Goal: Task Accomplishment & Management: Complete application form

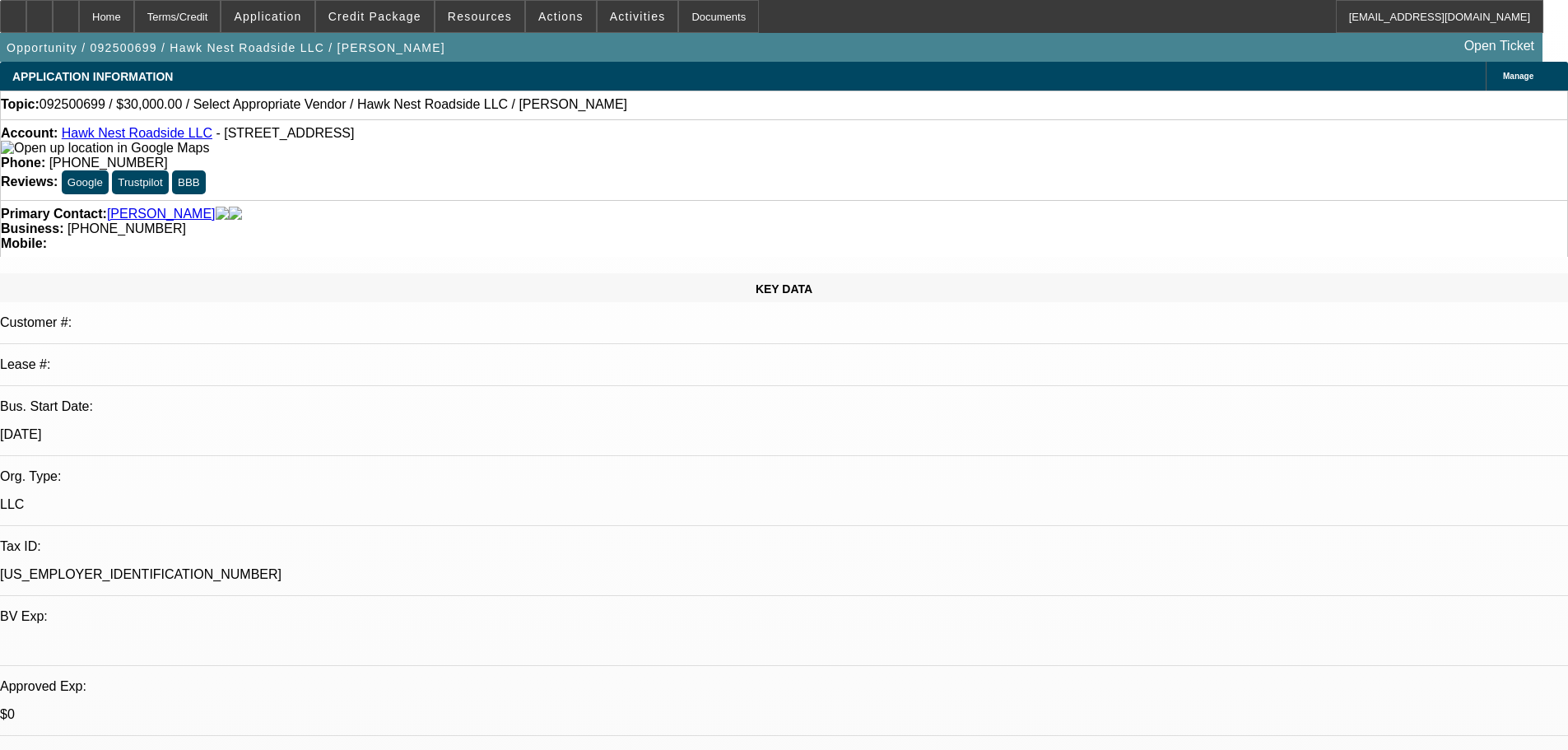
select select "0"
select select "2"
select select "0.1"
select select "4"
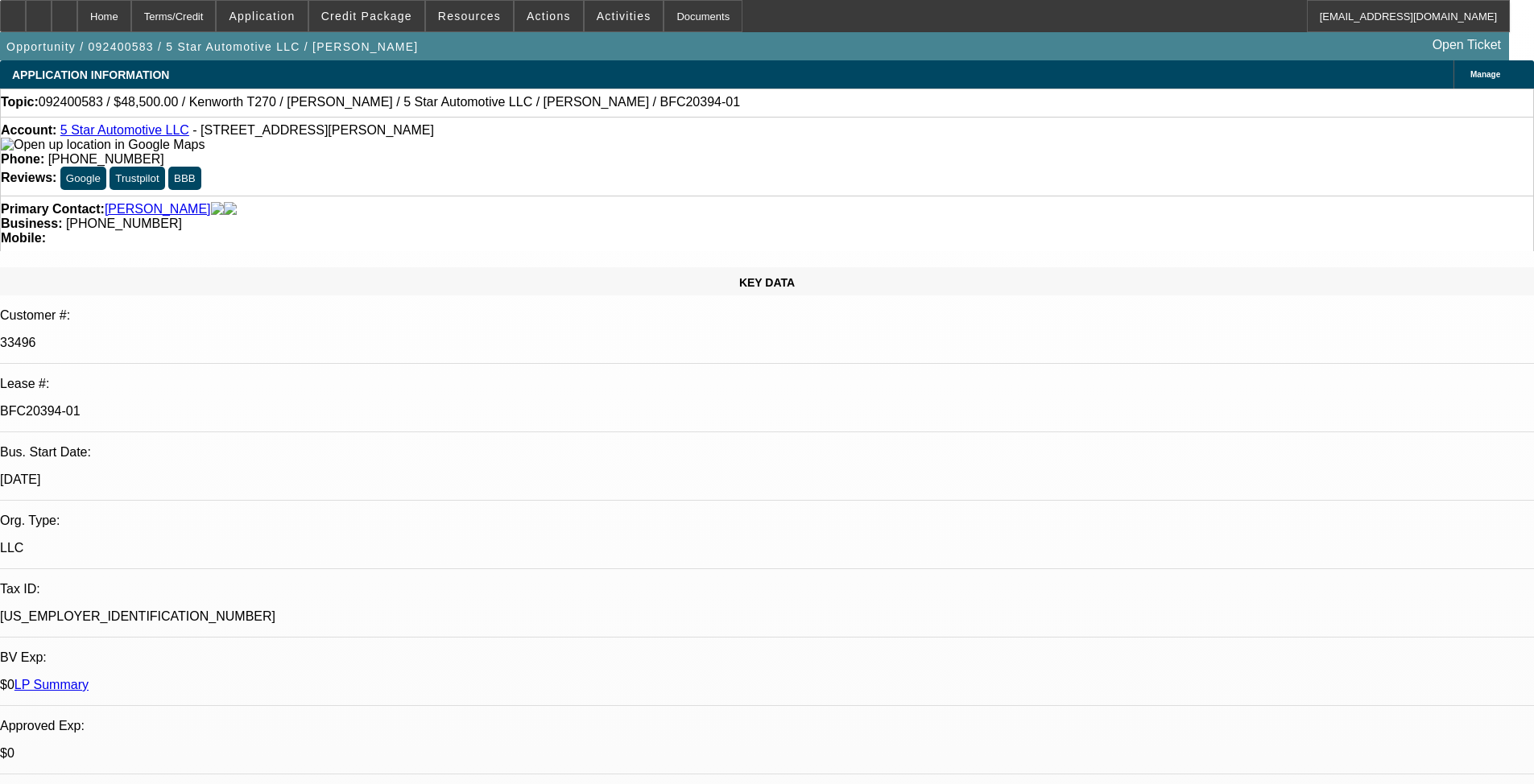
select select "0"
select select "6"
select select "0"
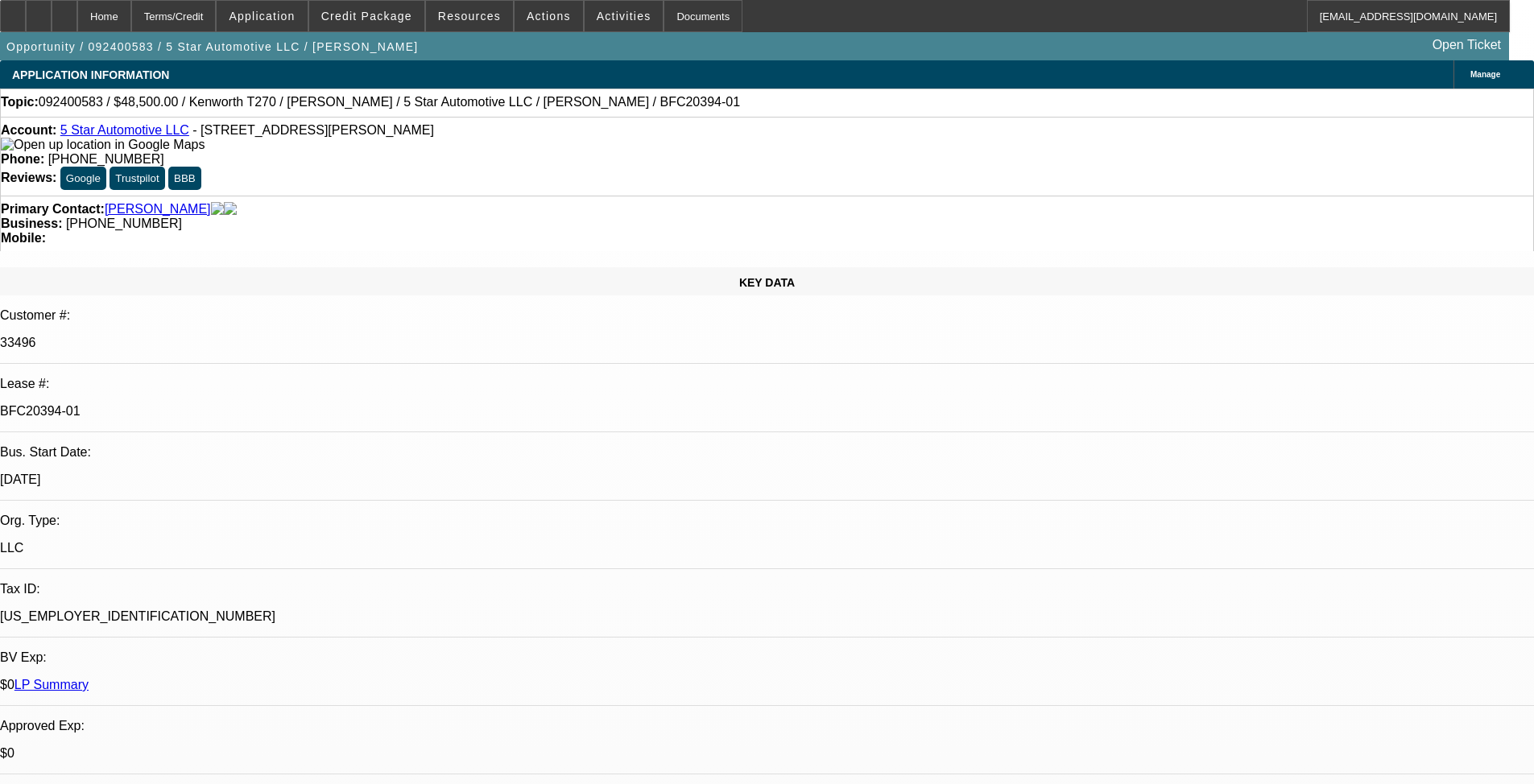
select select "0"
select select "6"
select select "0"
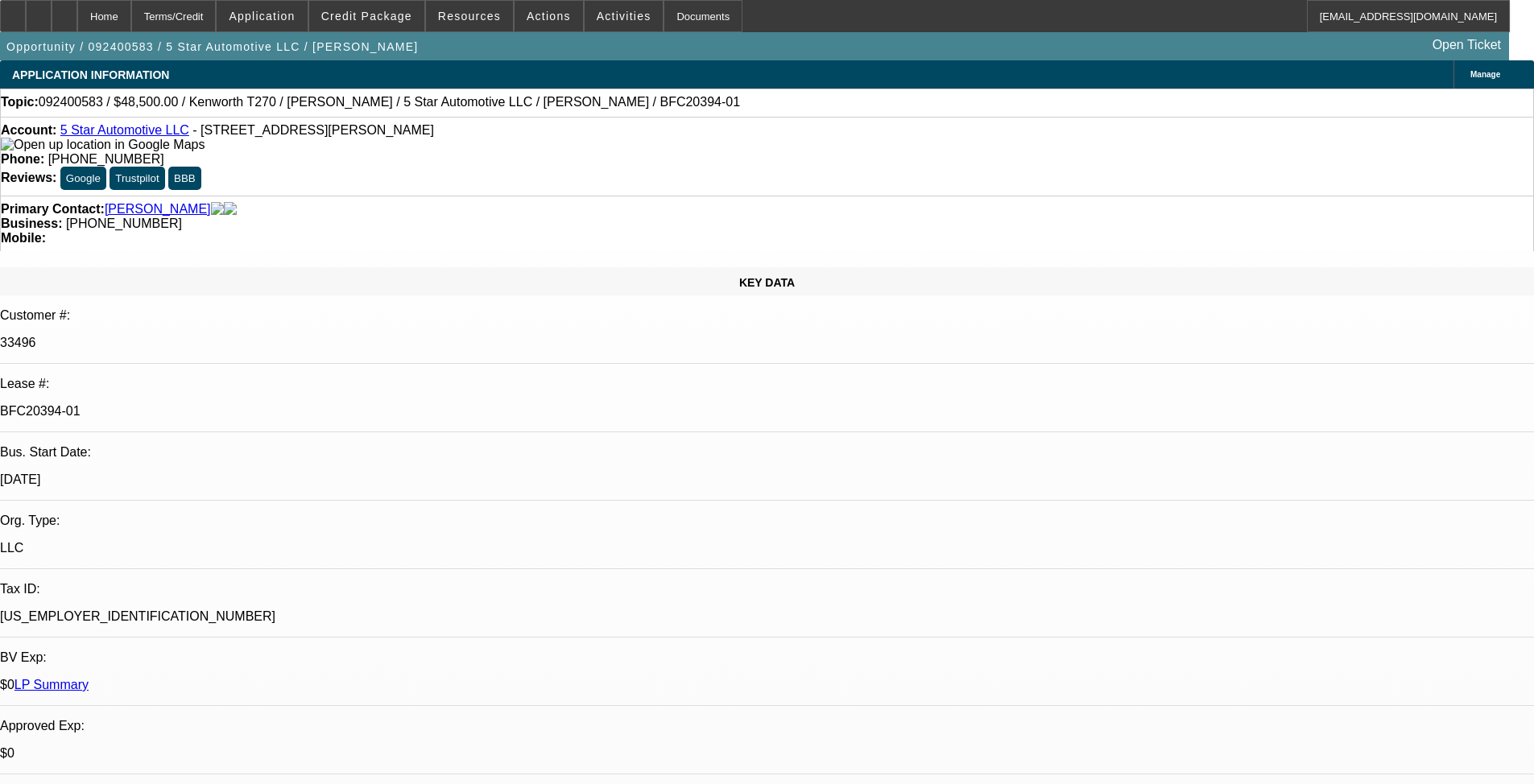
select select "0"
select select "6"
select select "0"
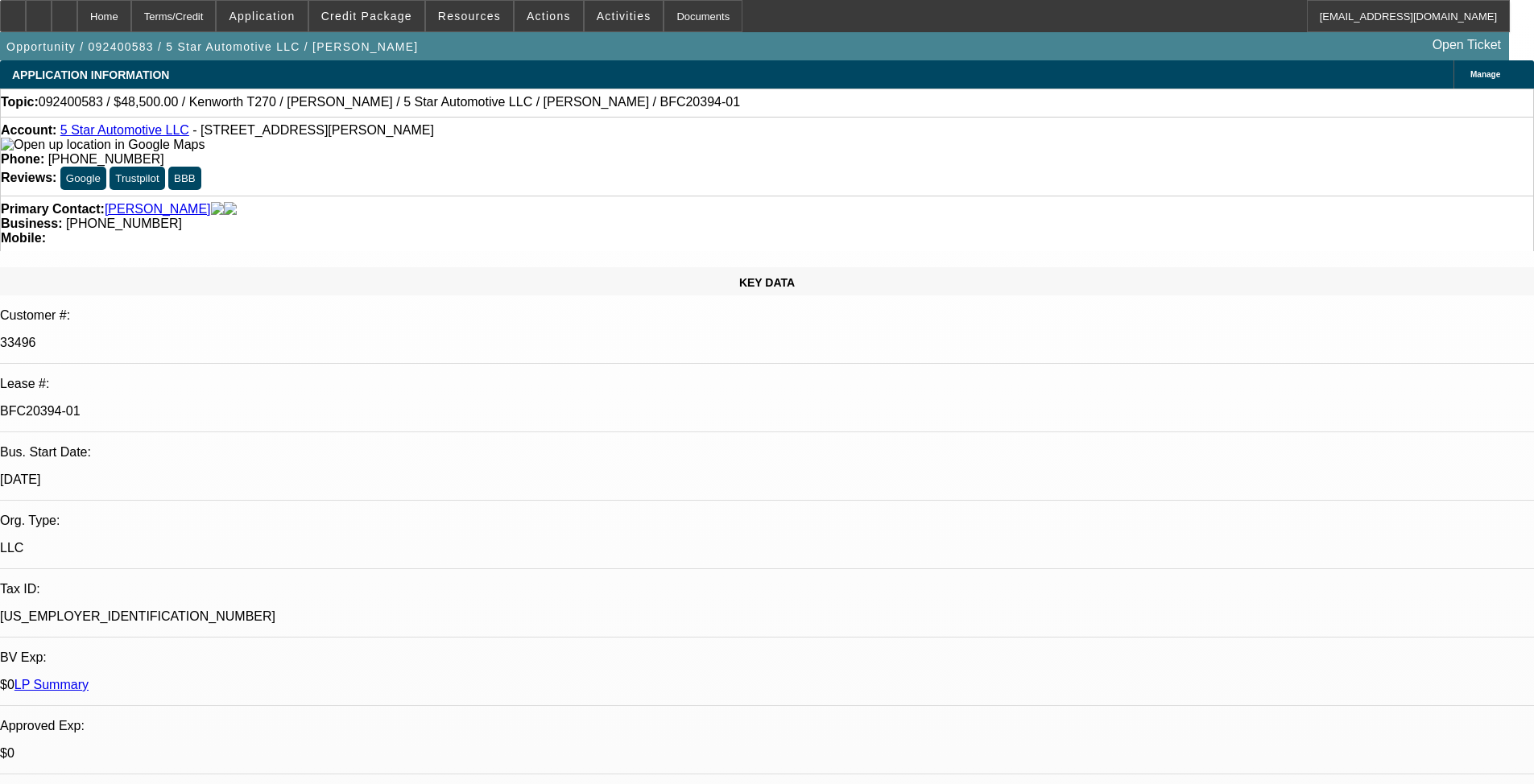
select select "6"
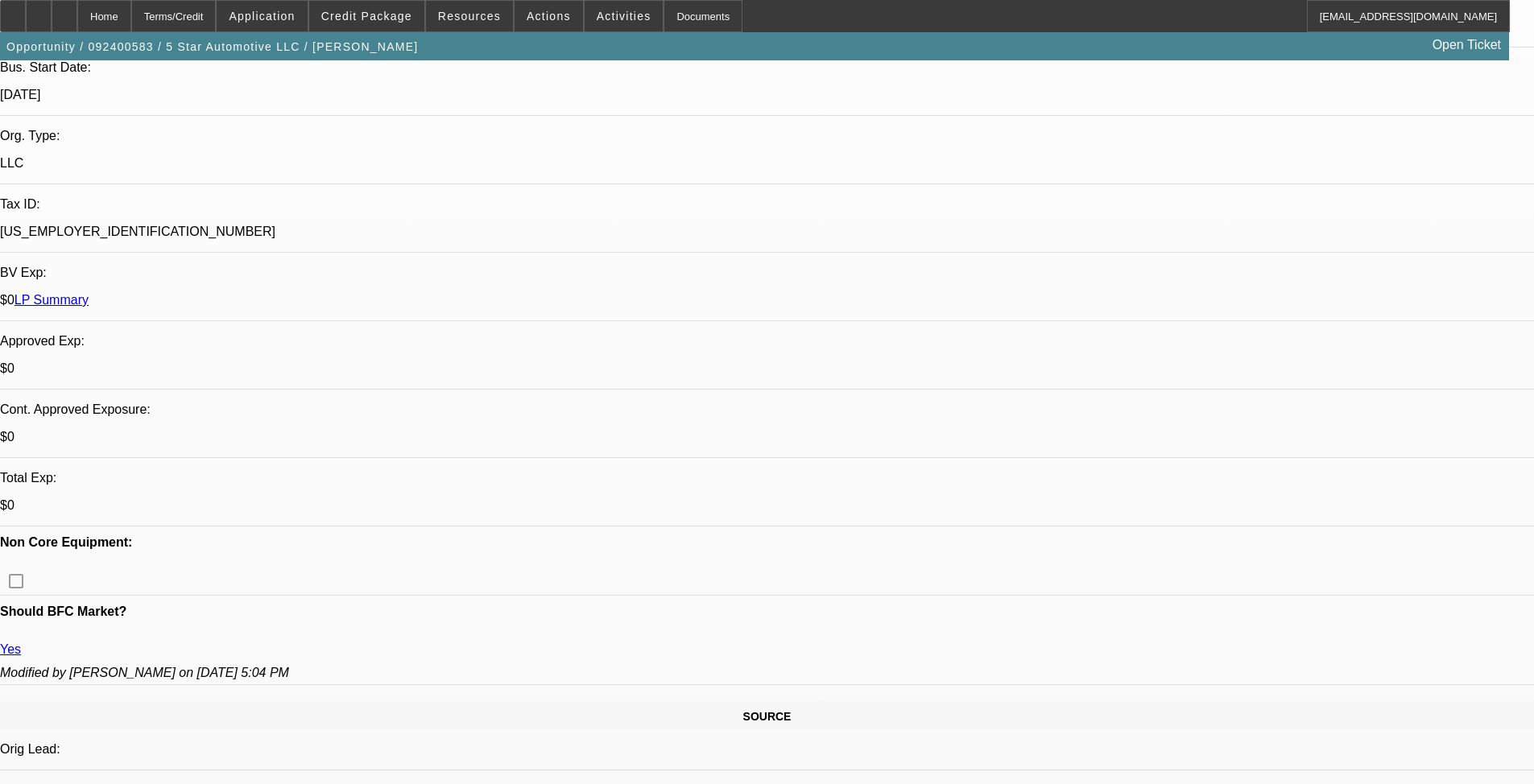
scroll to position [483, 0]
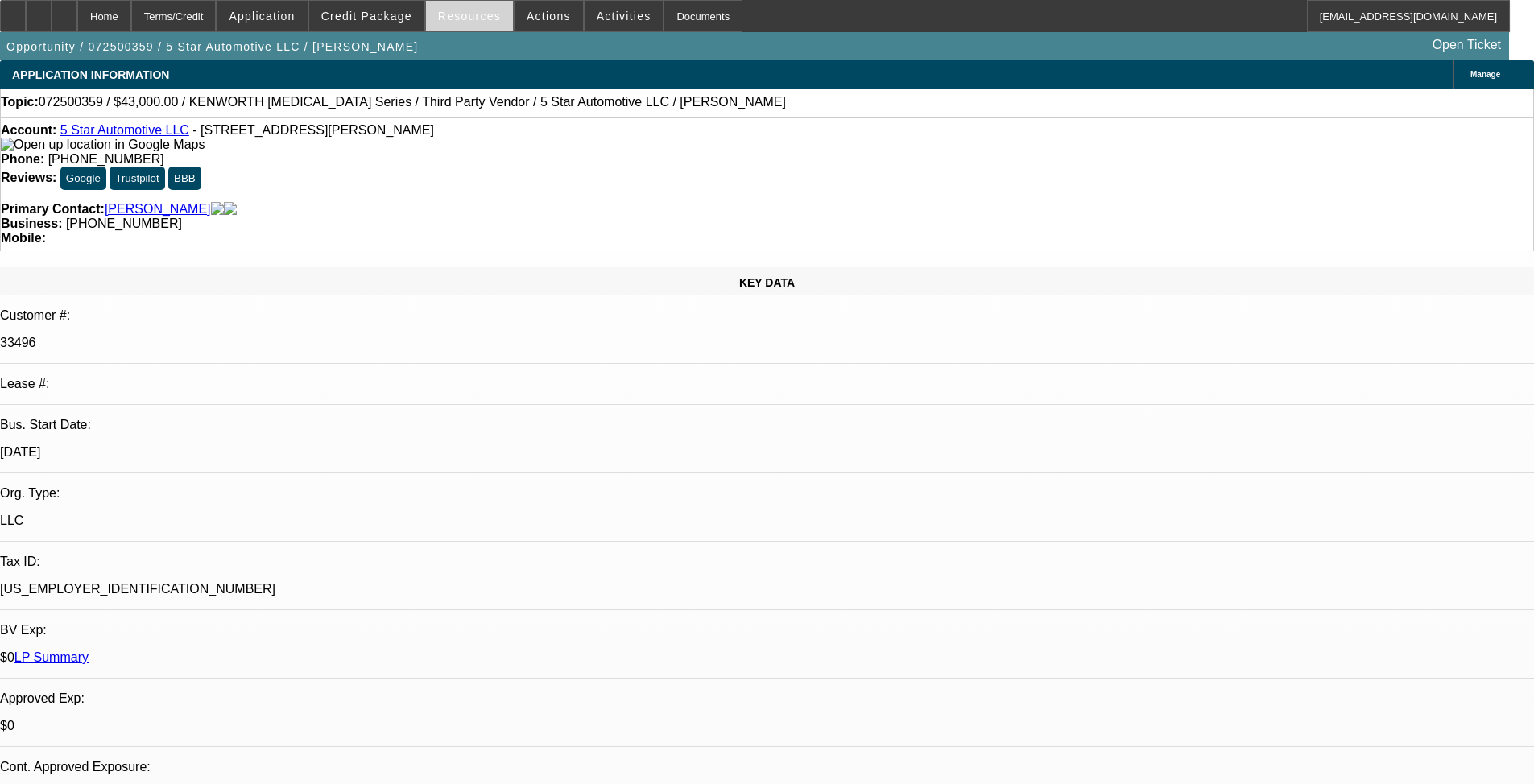
select select "0"
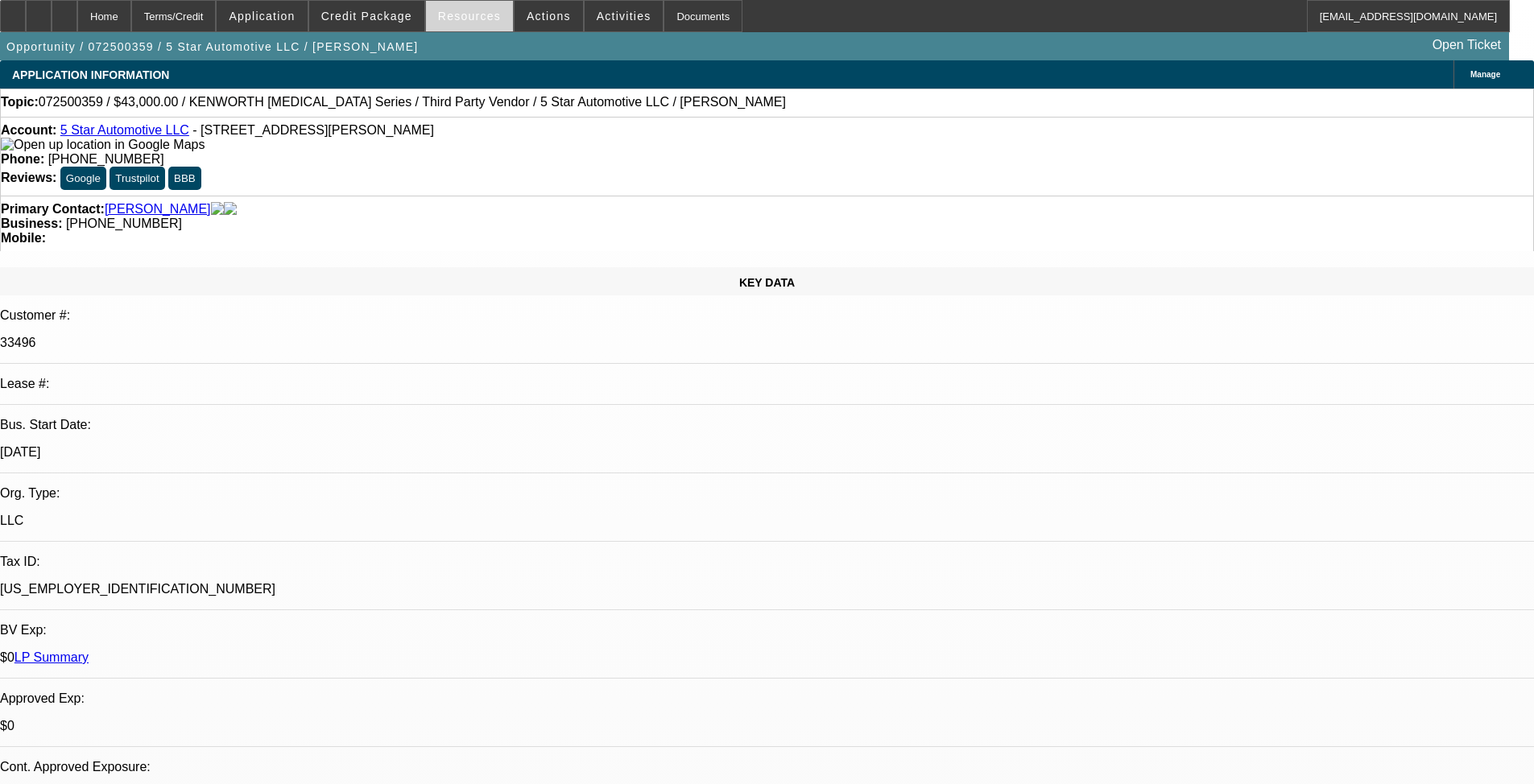
select select "0"
select select "1"
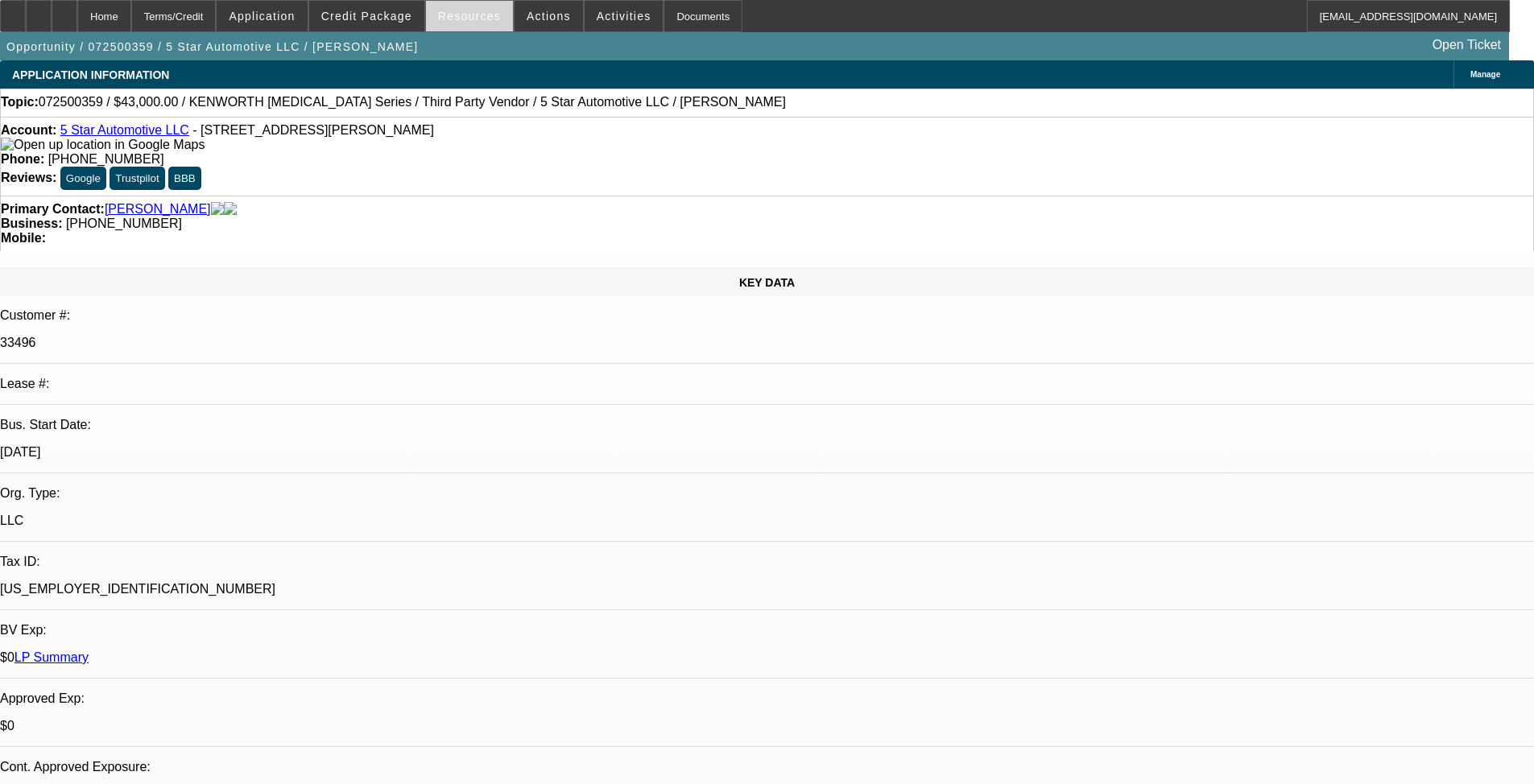
select select "6"
select select "1"
select select "6"
select select "1"
select select "6"
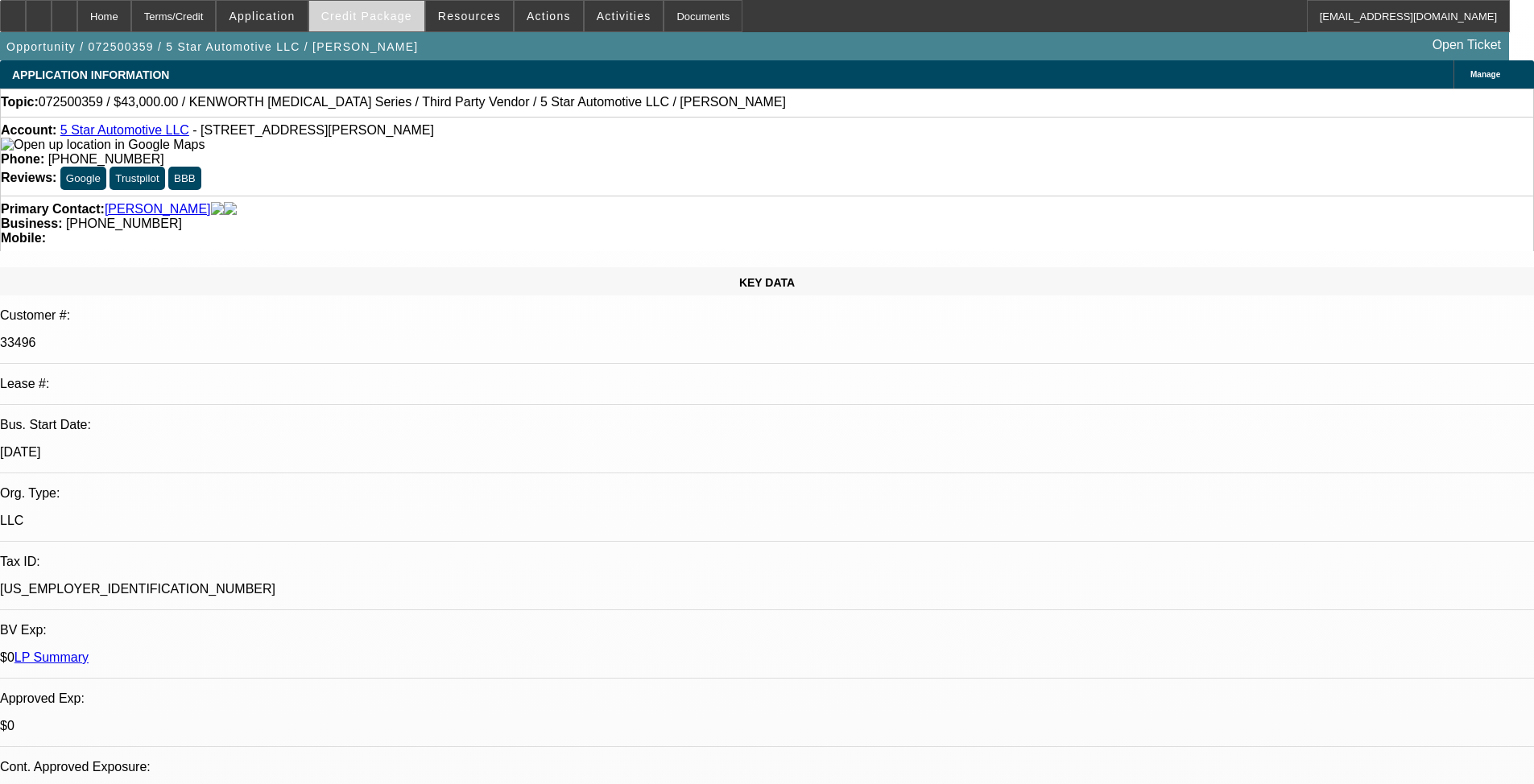
click at [403, 18] on span "Credit Package" at bounding box center [367, 16] width 91 height 13
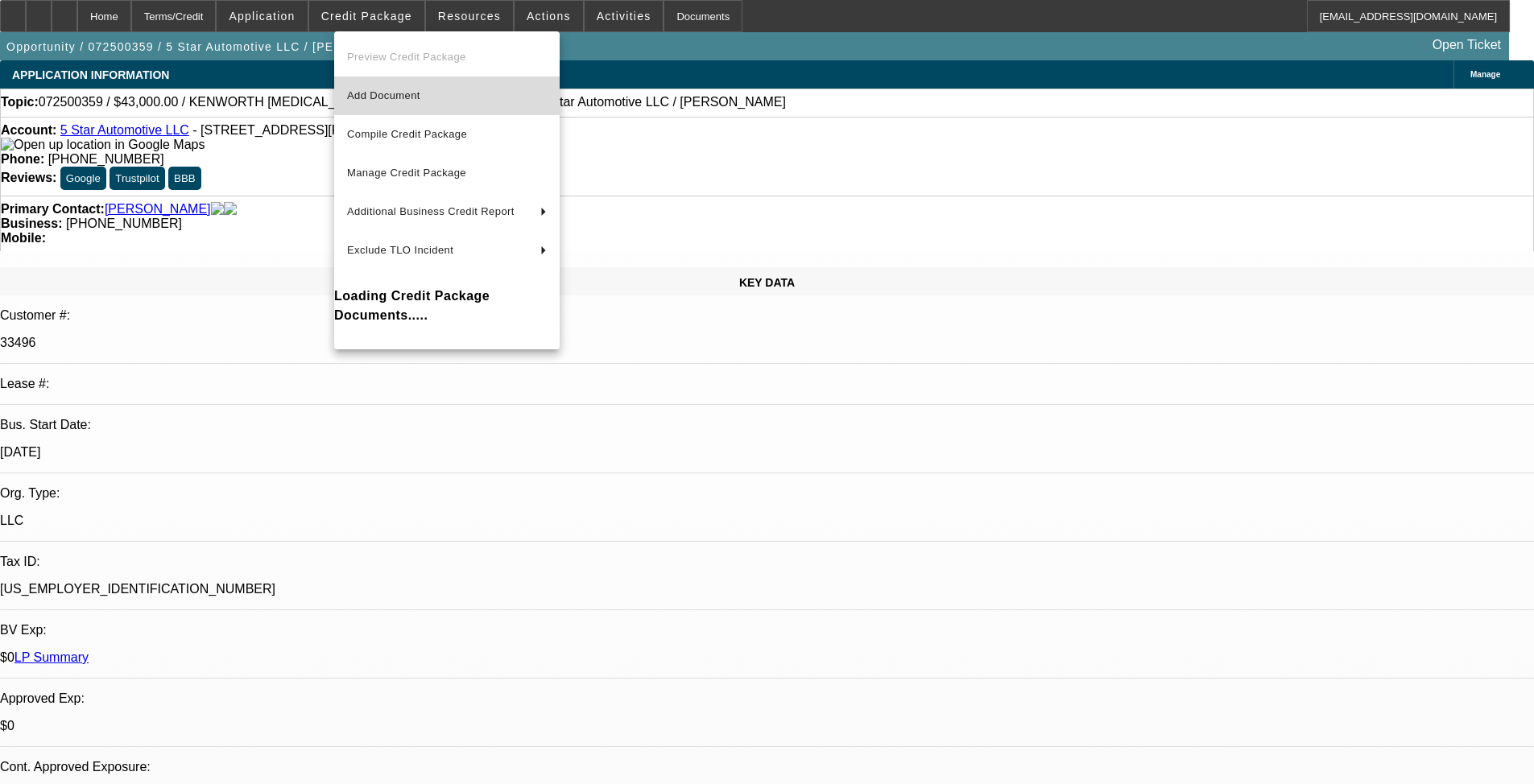
click at [404, 91] on span "Add Document" at bounding box center [383, 95] width 73 height 12
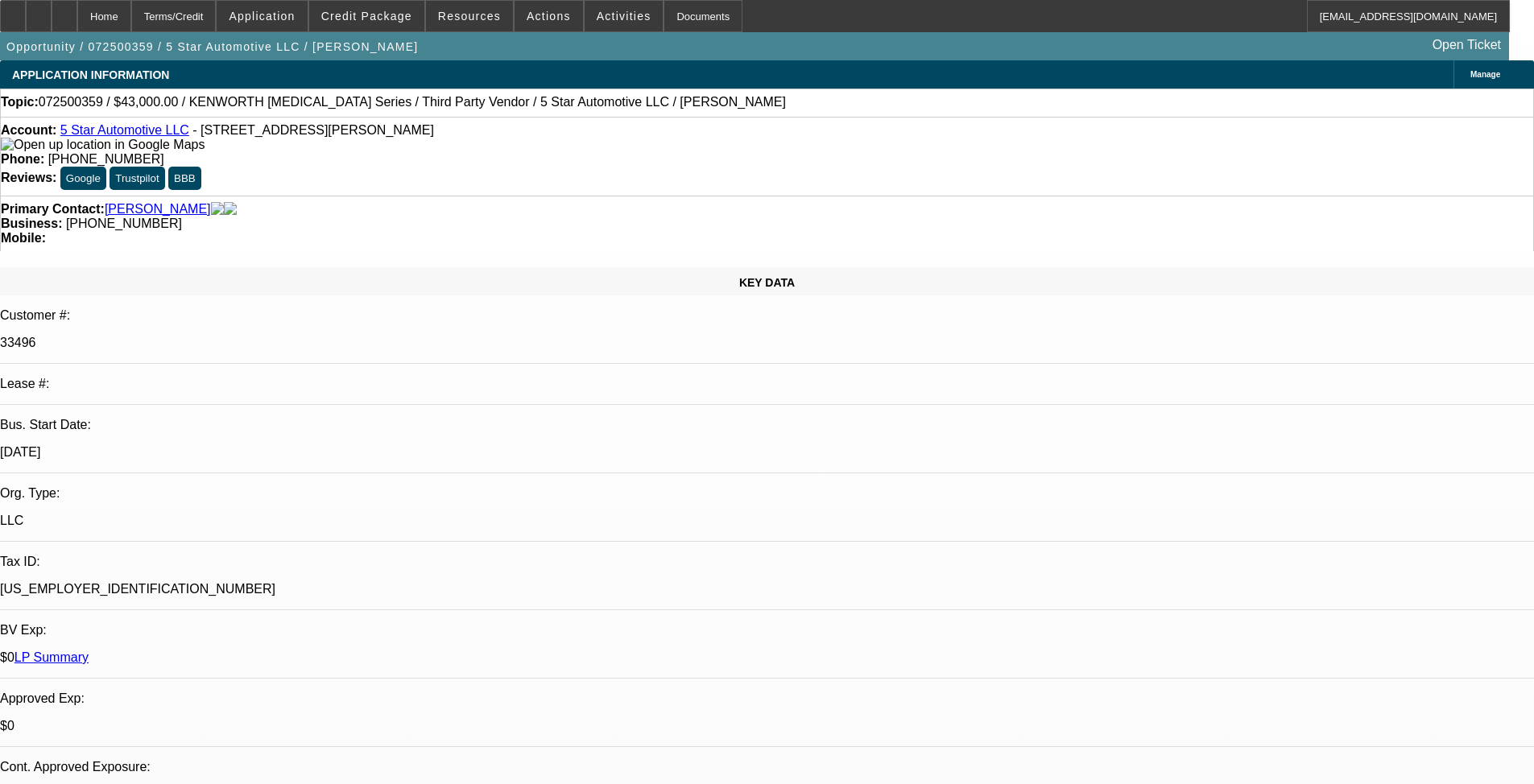
click at [379, 3] on span at bounding box center [367, 16] width 115 height 39
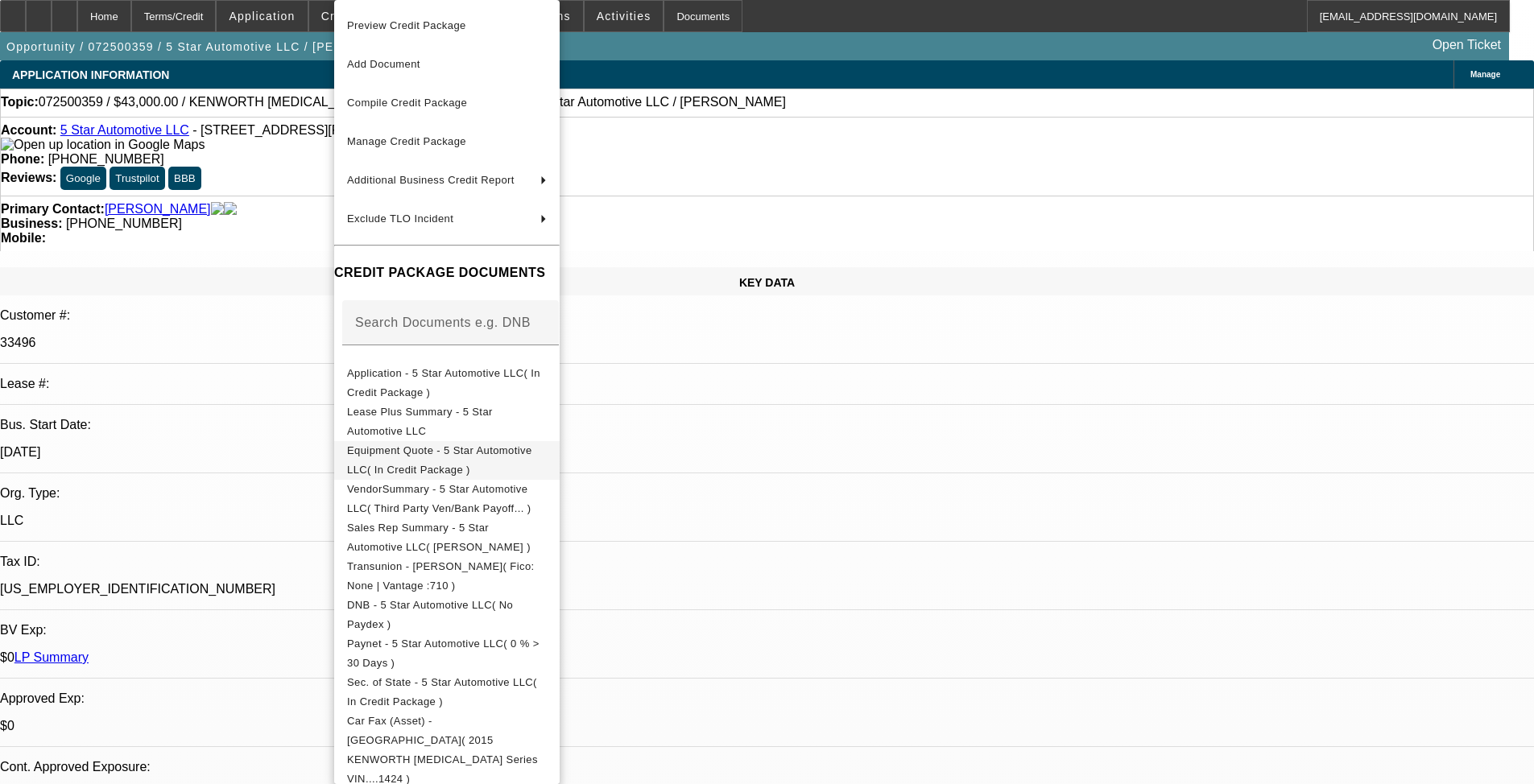
click at [503, 454] on span "Equipment Quote - 5 Star Automotive LLC( In Credit Package )" at bounding box center [439, 460] width 185 height 31
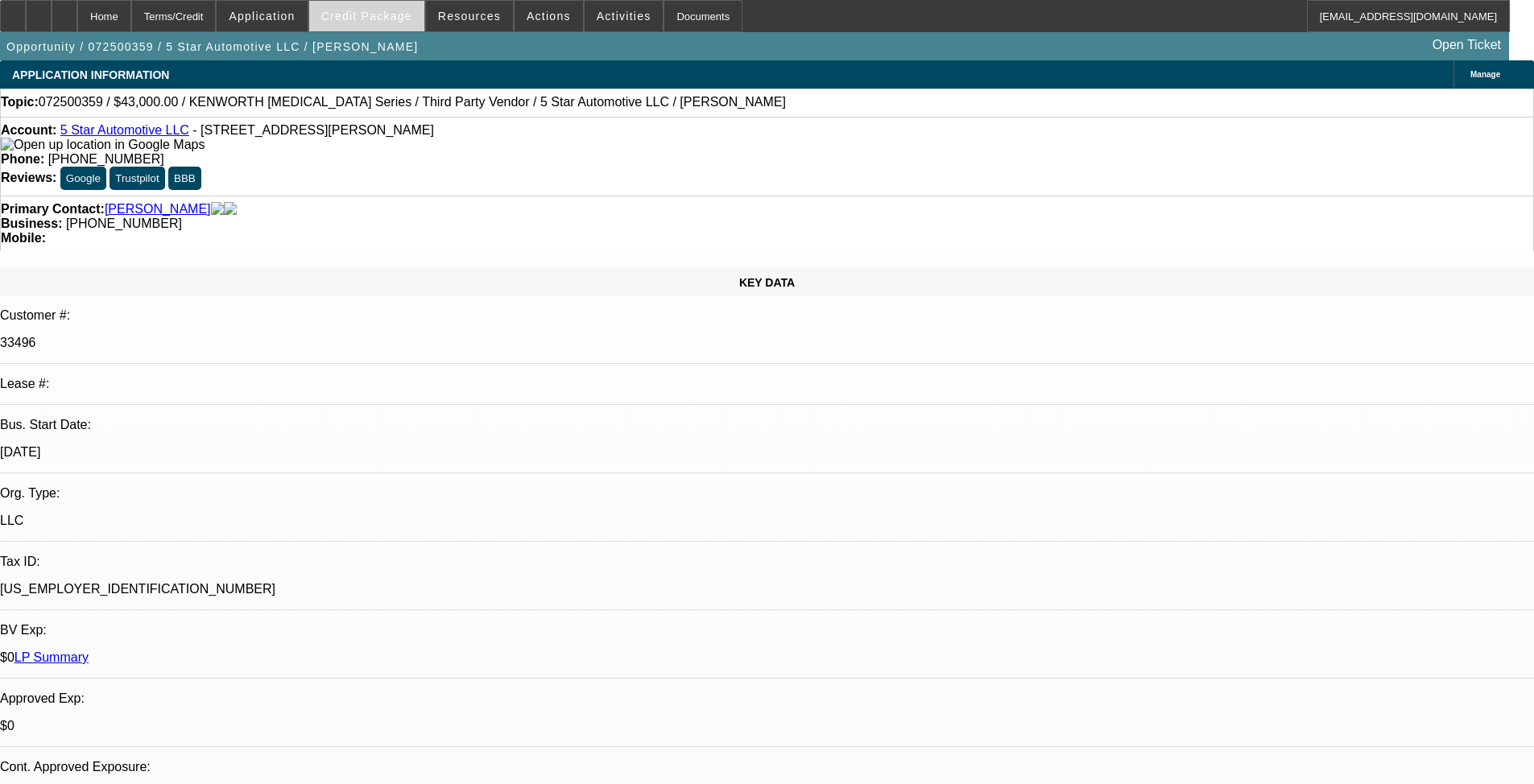
click at [376, 6] on span at bounding box center [367, 16] width 115 height 39
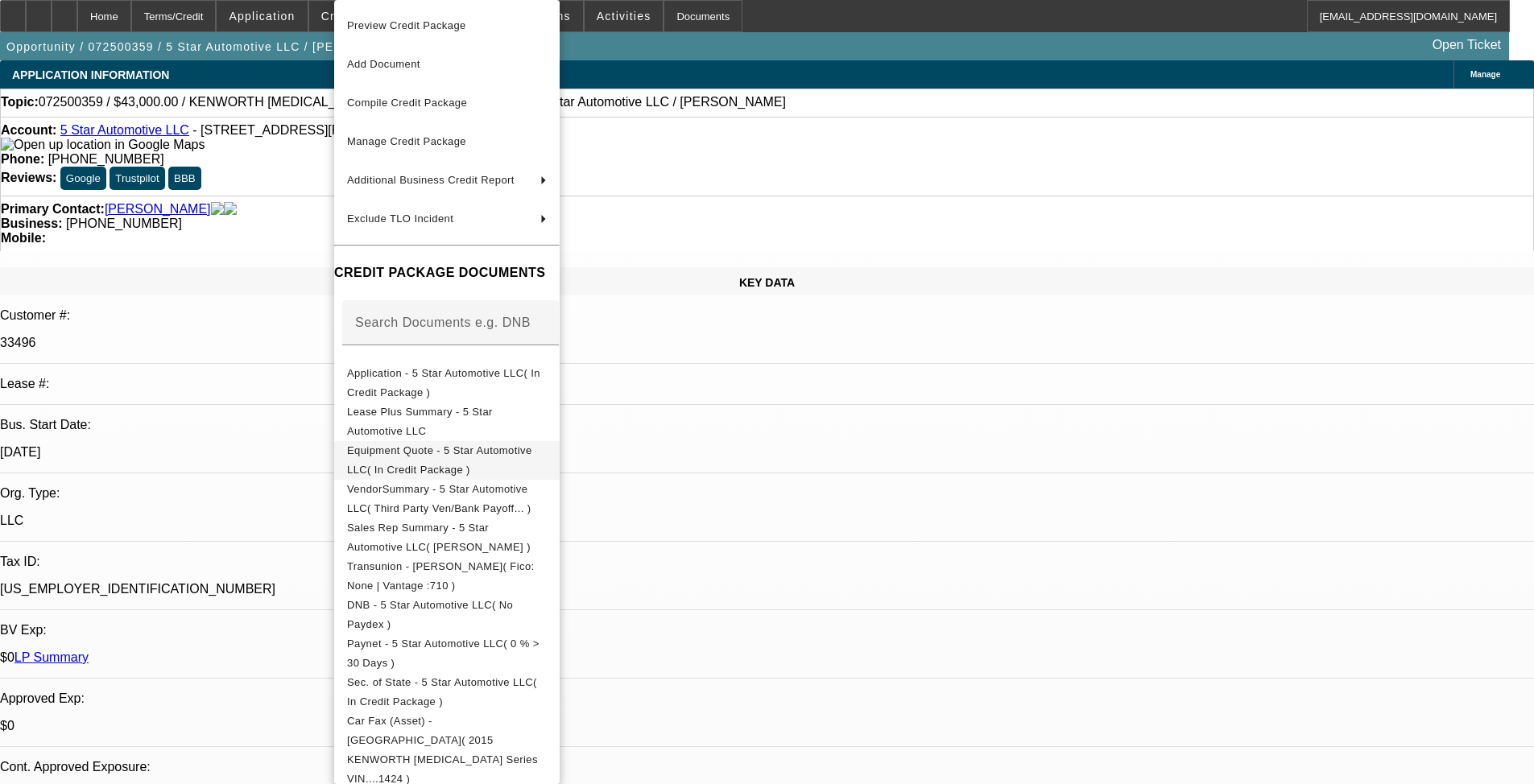
click at [421, 450] on span "Equipment Quote - 5 Star Automotive LLC( In Credit Package )" at bounding box center [439, 460] width 185 height 31
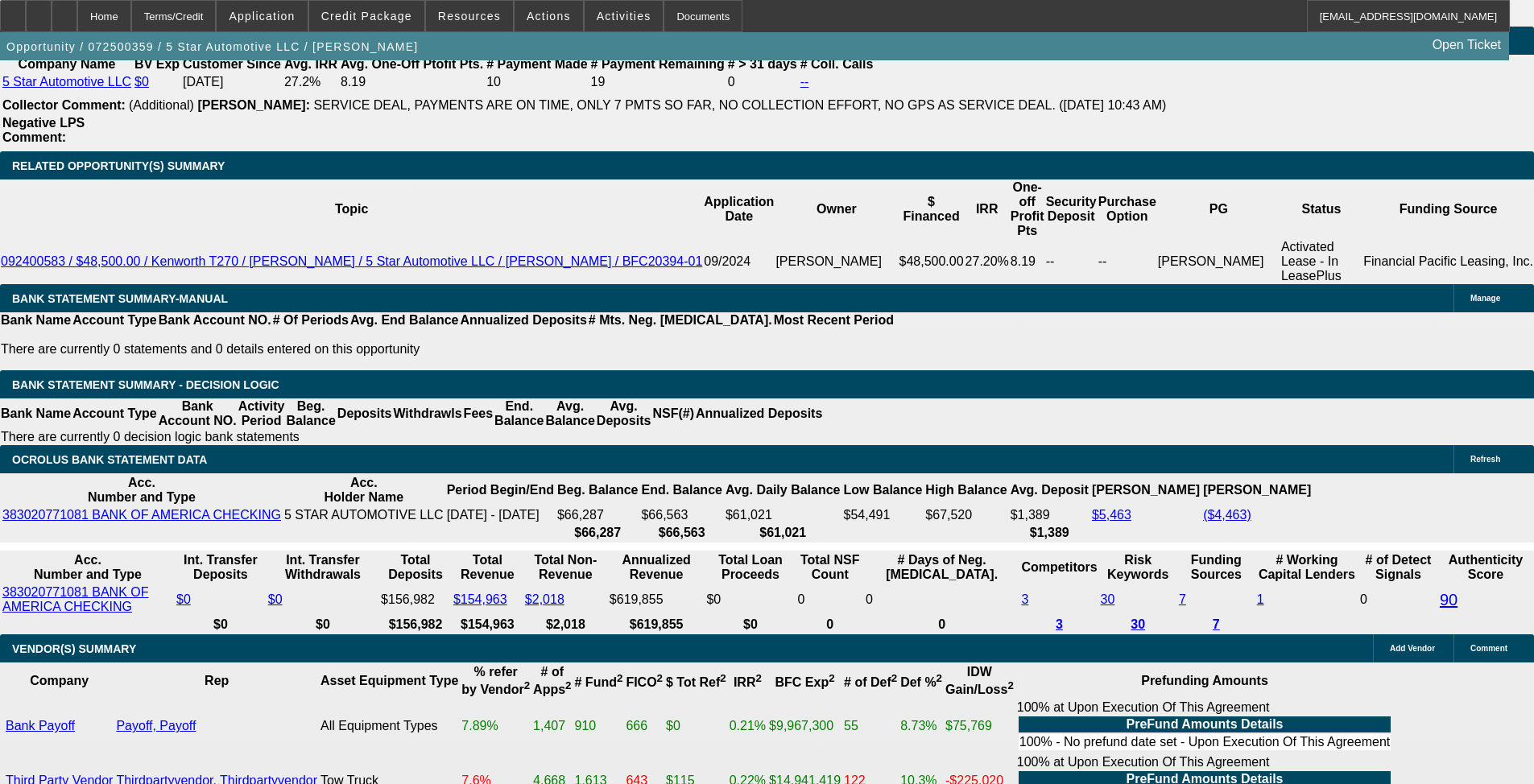
scroll to position [2414, 0]
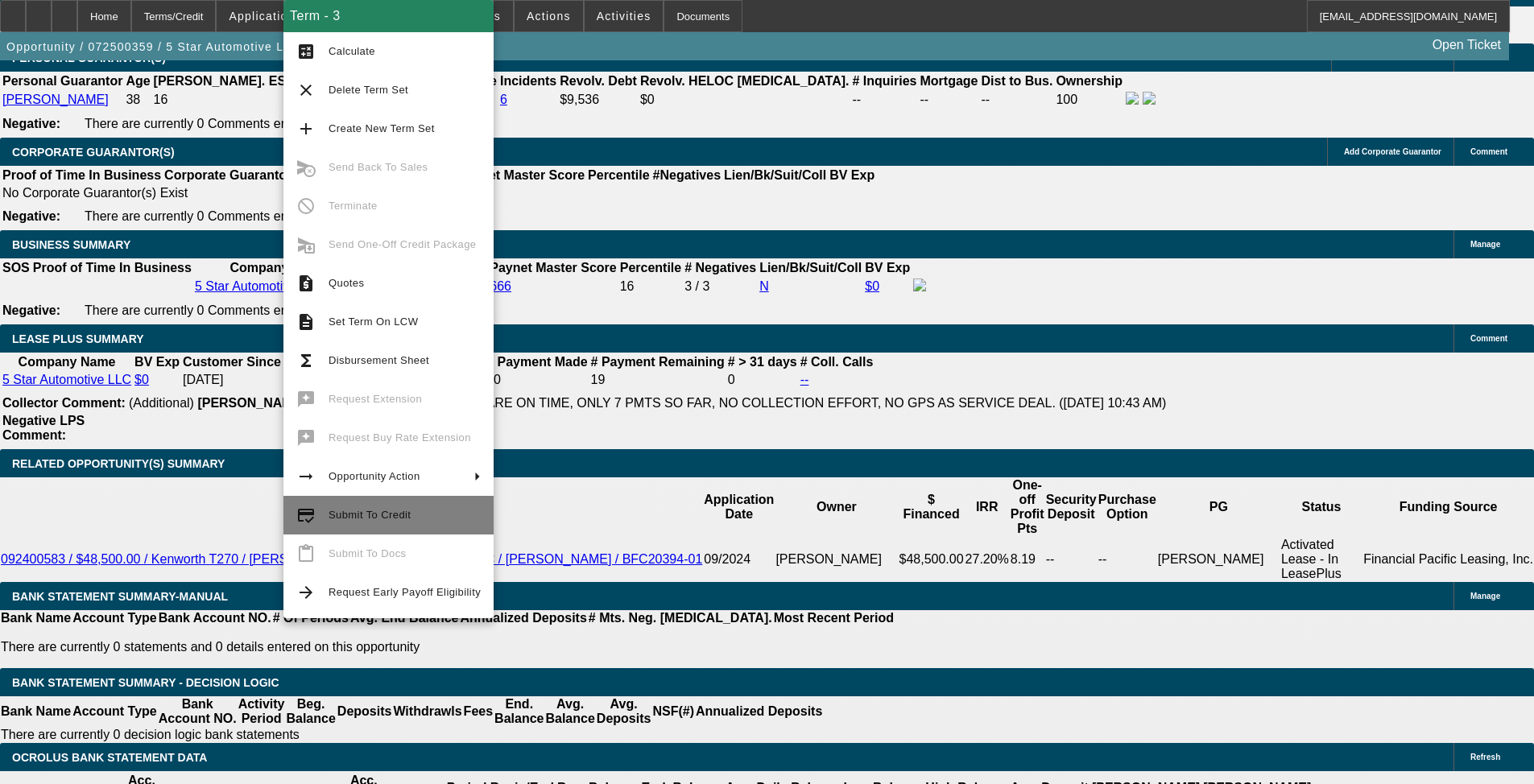
click at [394, 507] on span "Submit To Credit" at bounding box center [404, 515] width 152 height 20
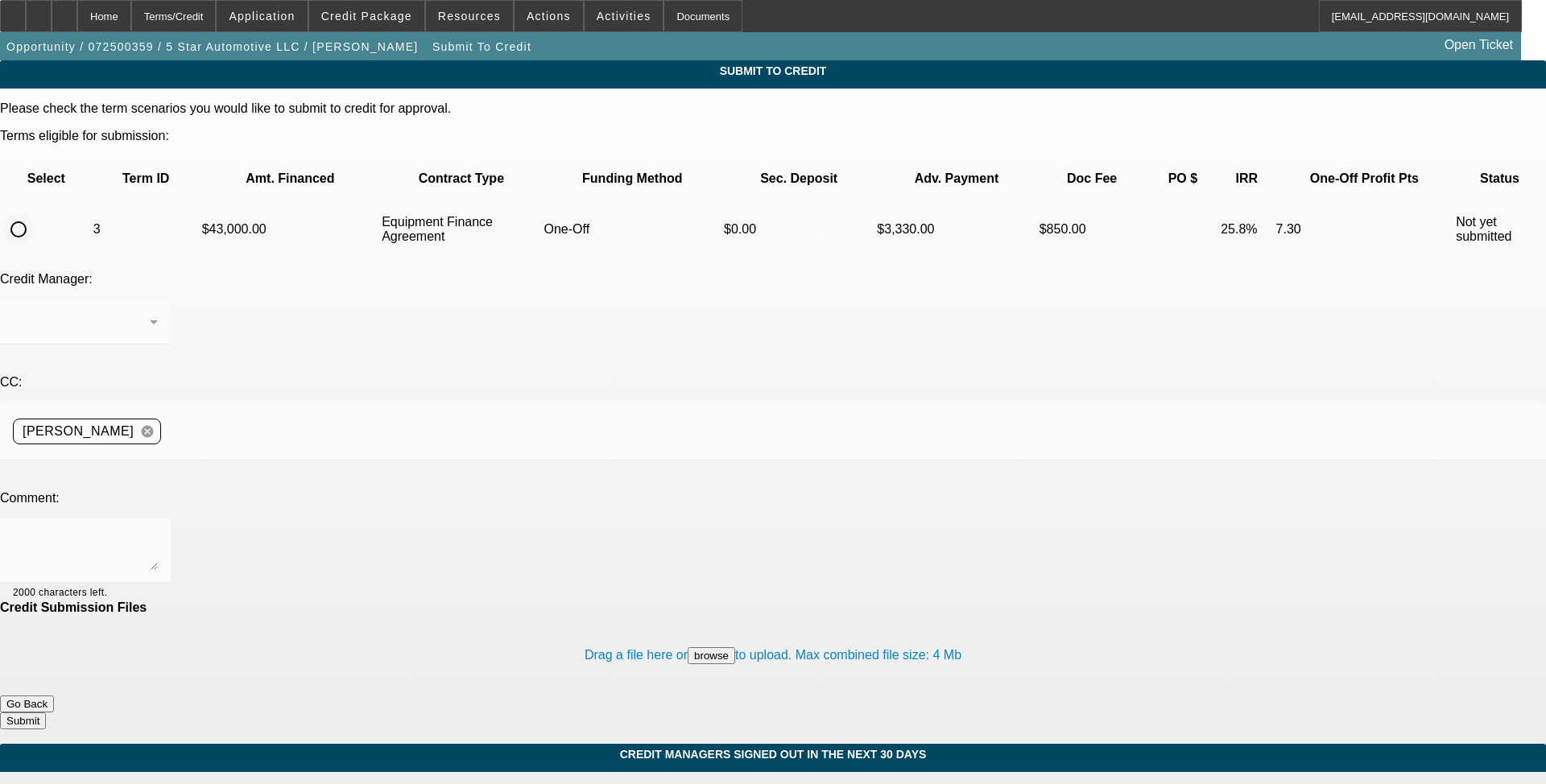
click at [35, 214] on input "radio" at bounding box center [18, 229] width 32 height 32
radio input "true"
click at [158, 531] on textarea at bounding box center [85, 550] width 145 height 39
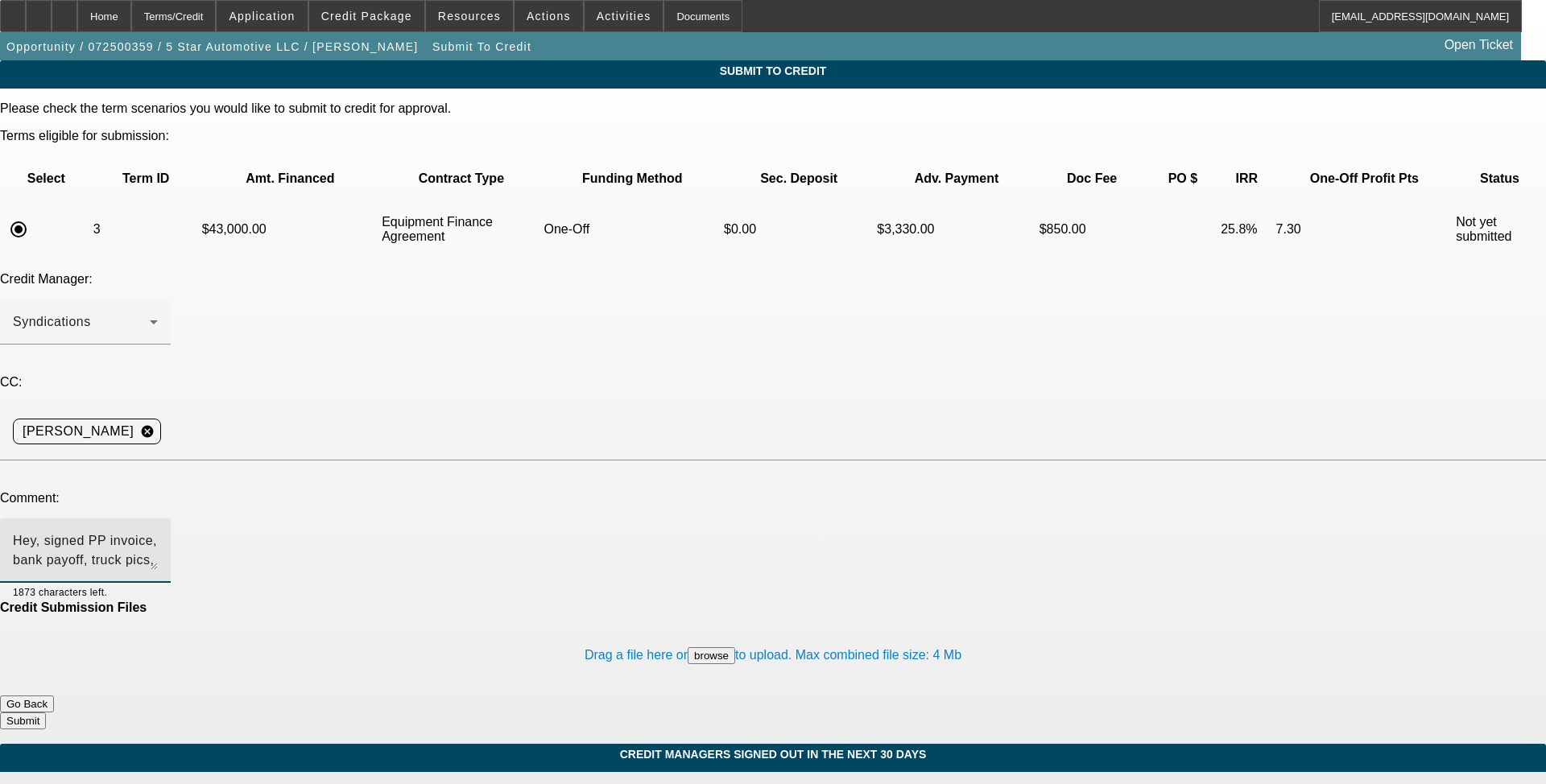
type textarea "Hey, signed PP invoice, bank payoff, truck pics, condition report, and copy of …"
click at [46, 643] on button "Submit" at bounding box center [23, 721] width 46 height 17
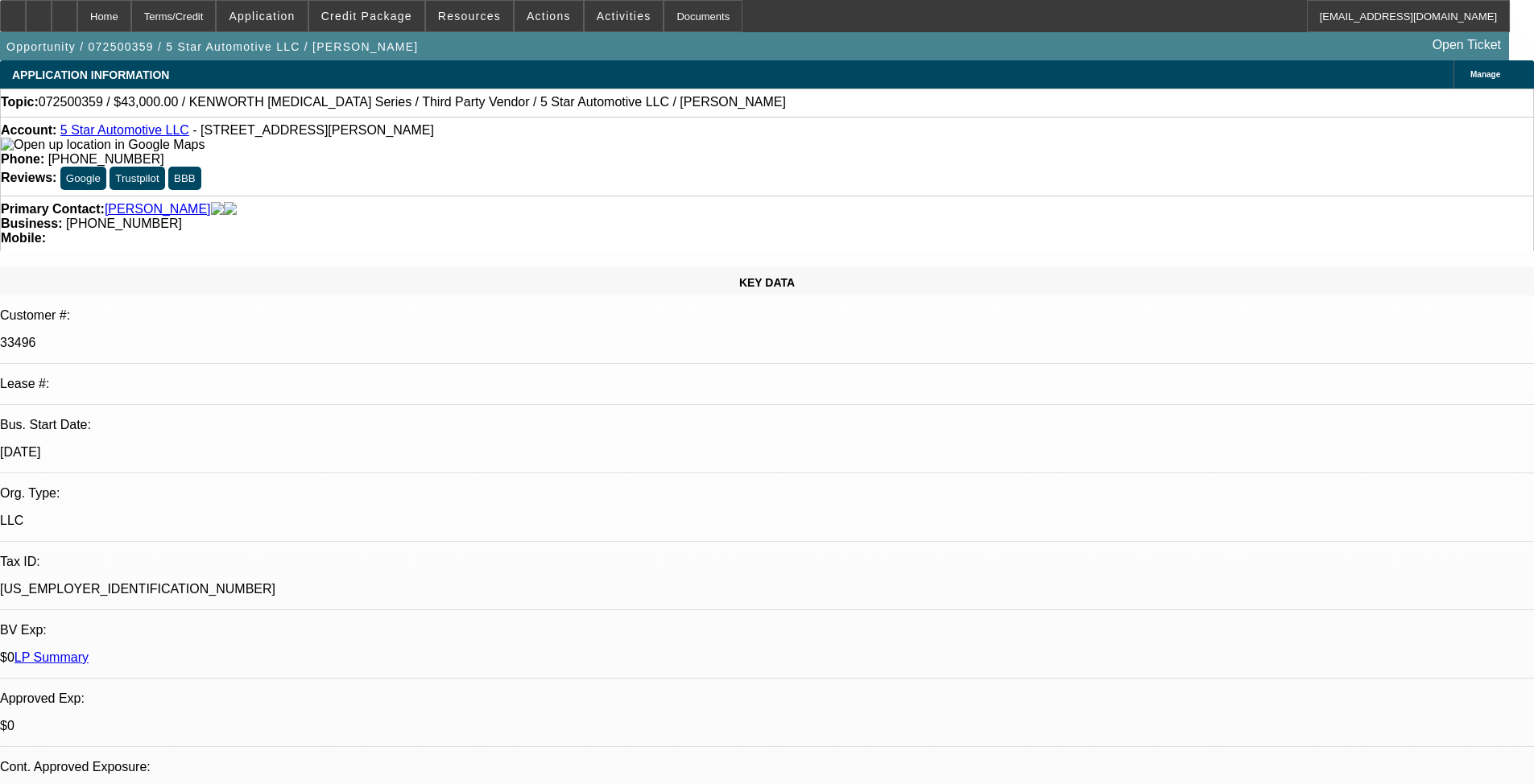
select select "0"
select select "6"
select select "0"
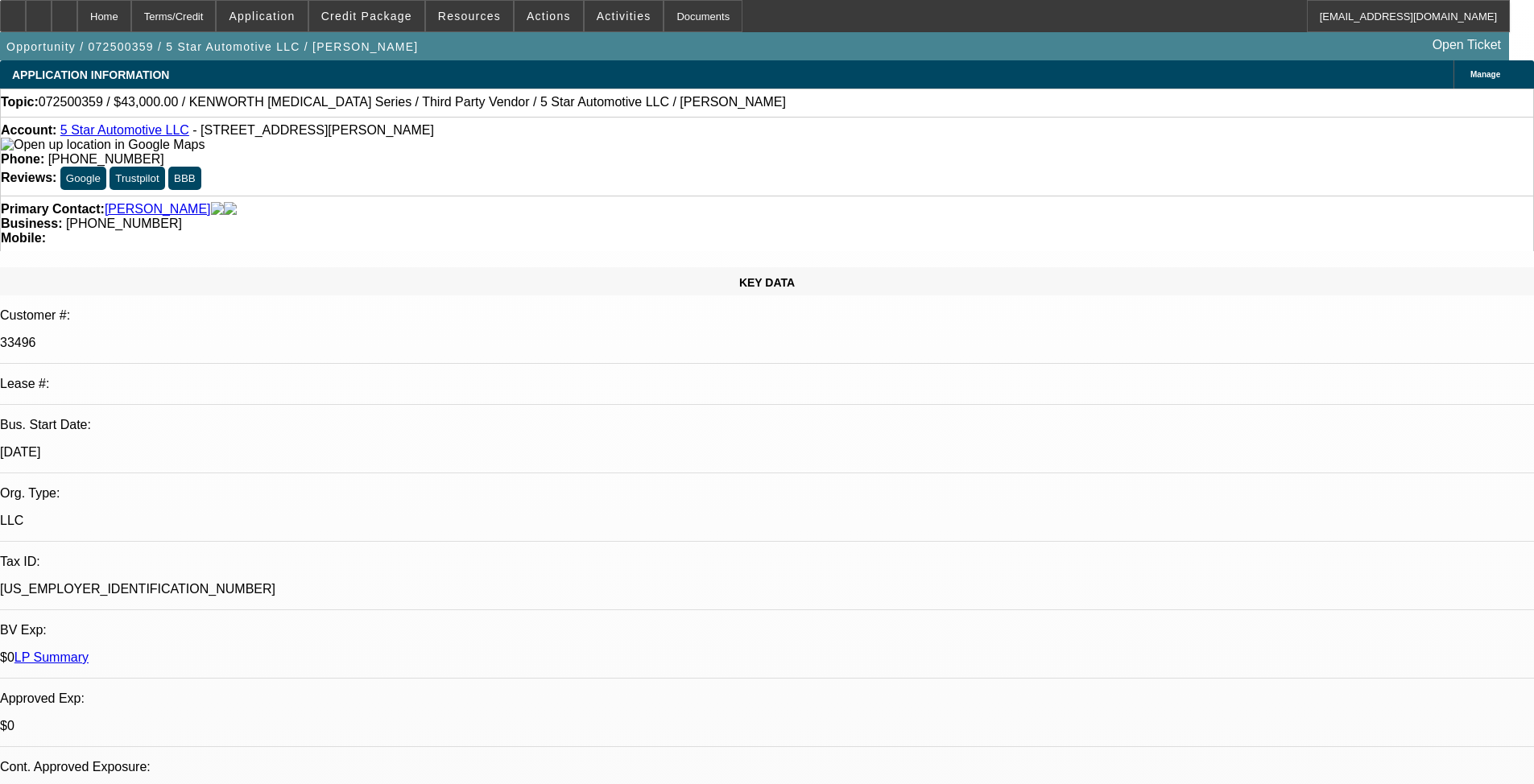
select select "0"
select select "6"
select select "0"
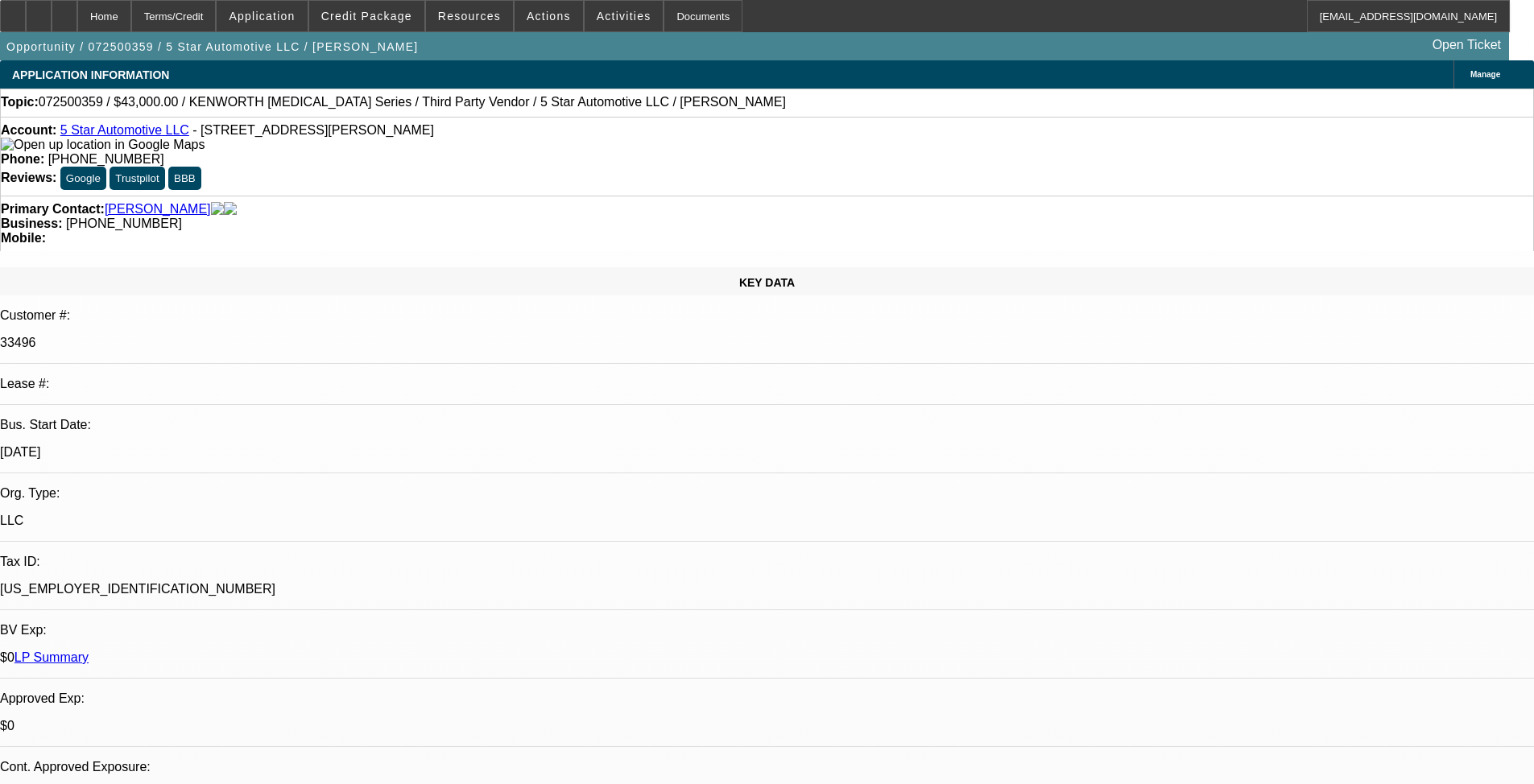
select select "0"
select select "6"
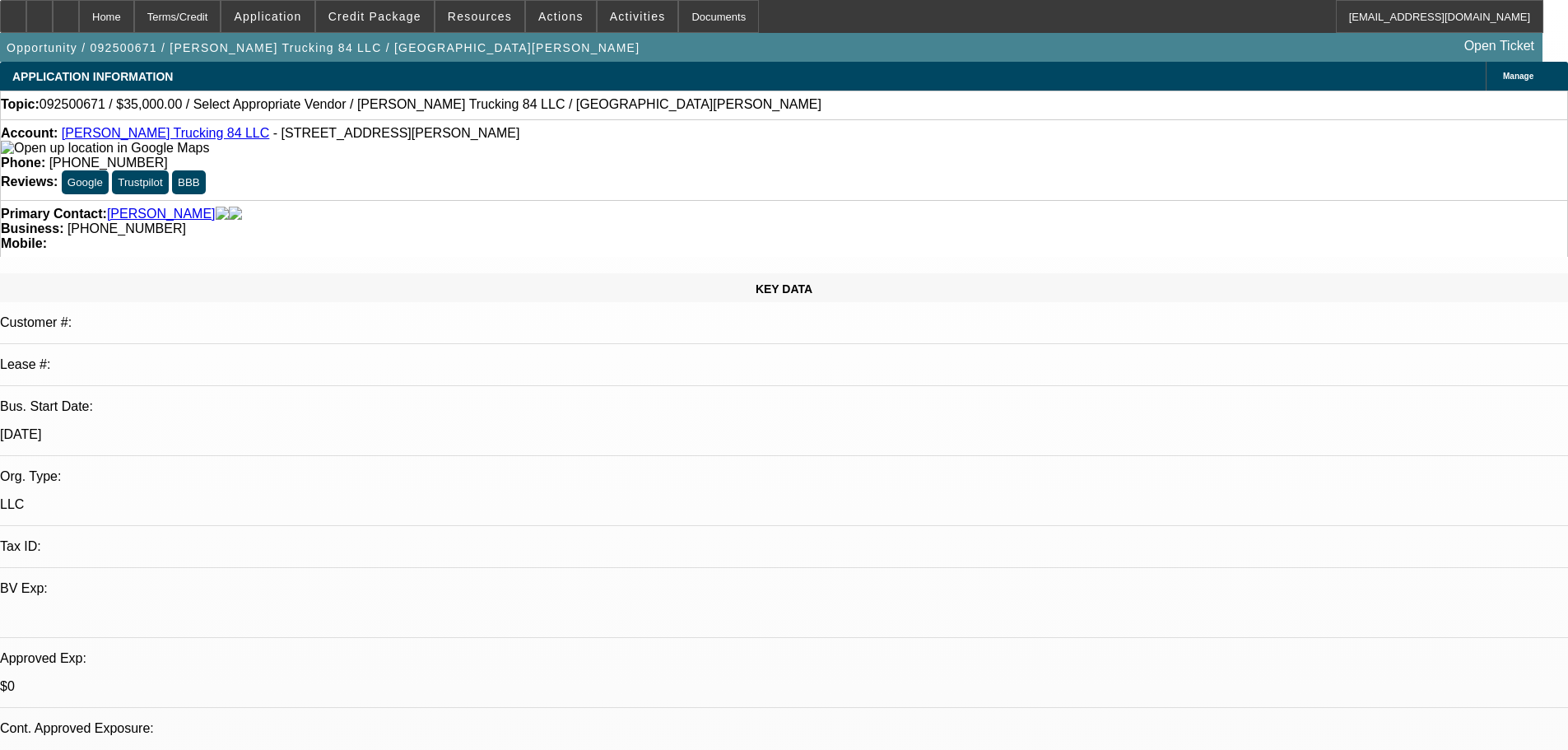
select select "0"
select select "2"
select select "0.1"
select select "4"
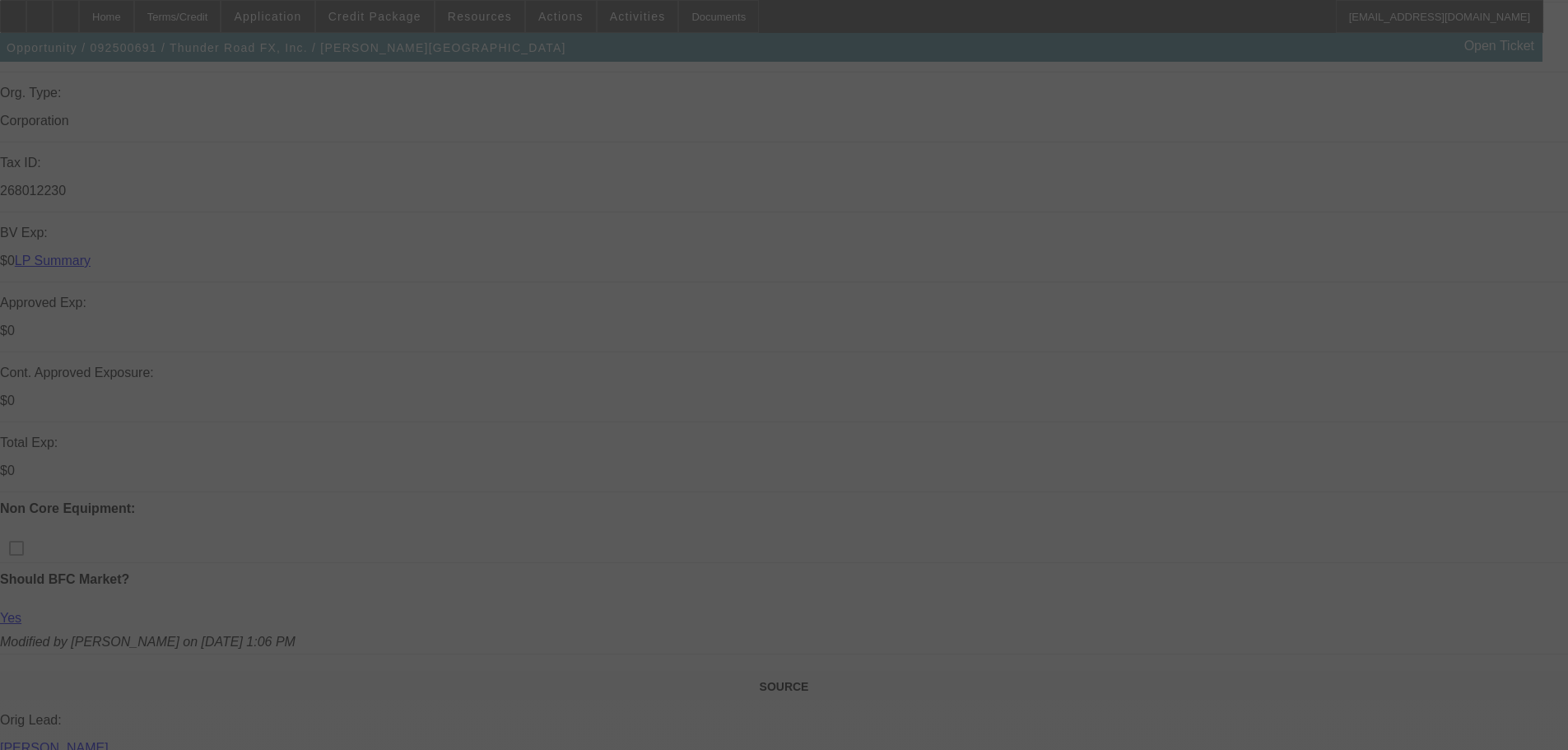
scroll to position [494, 0]
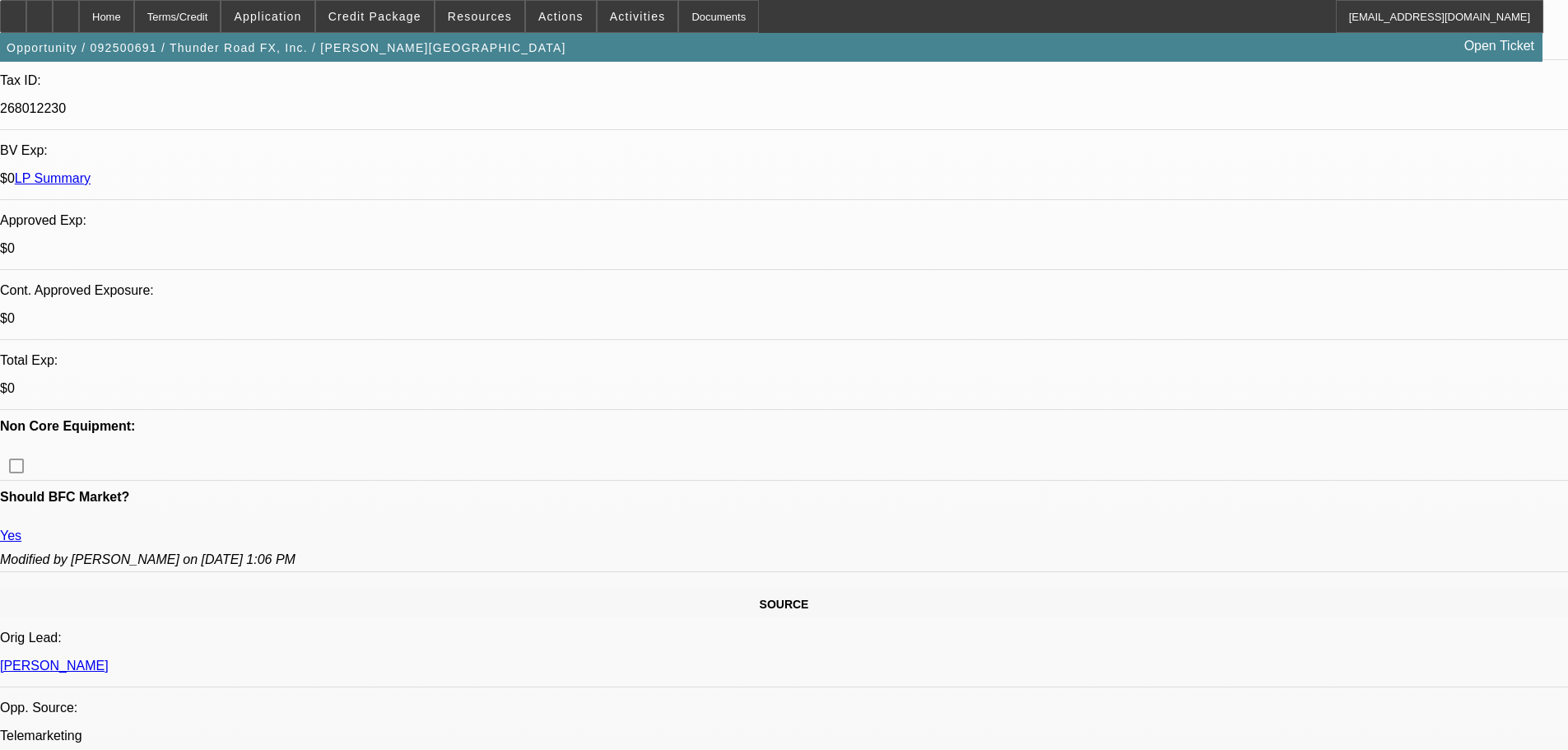
select select "0"
select select "3"
select select "0"
select select "2"
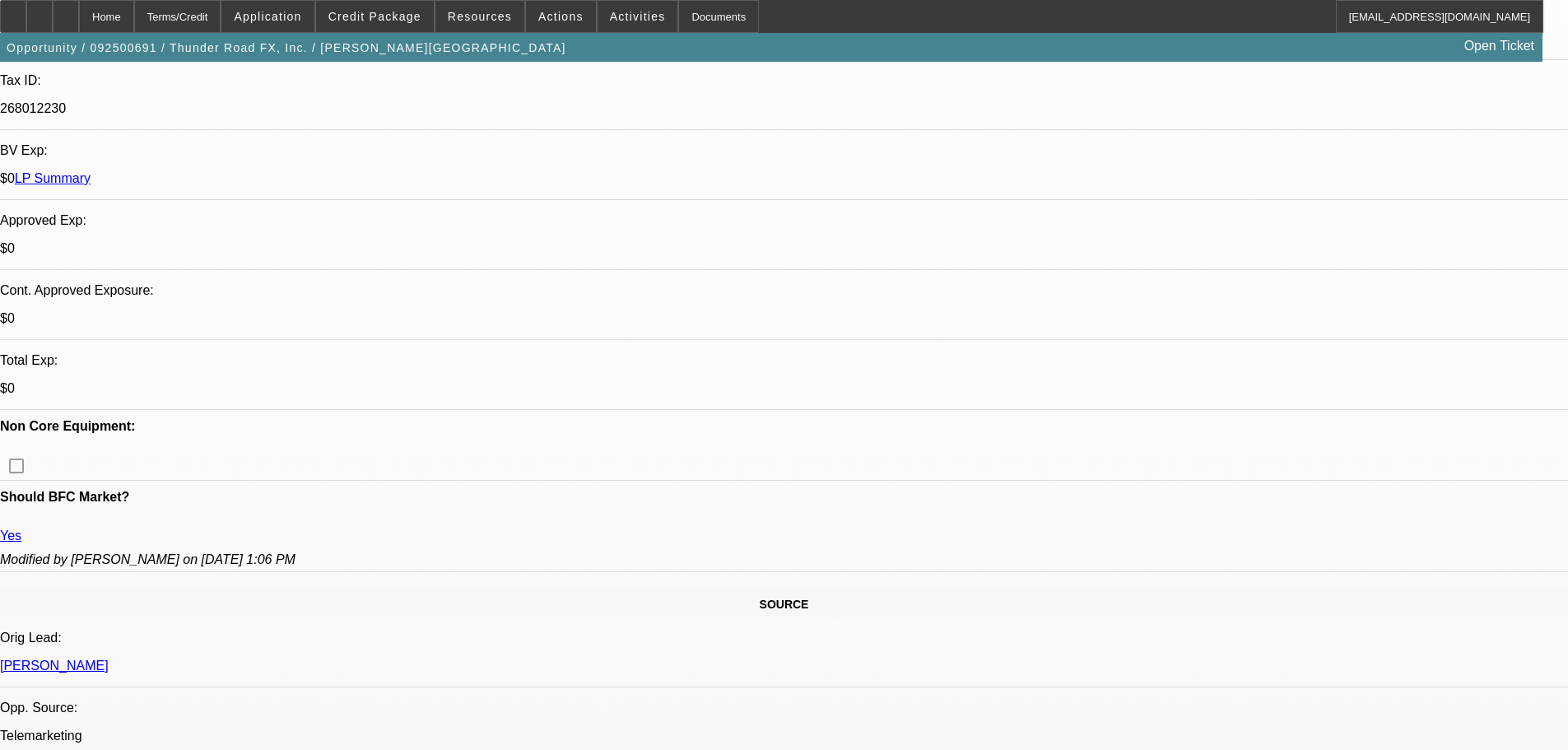
select select "0"
select select "3"
select select "0"
select select "2"
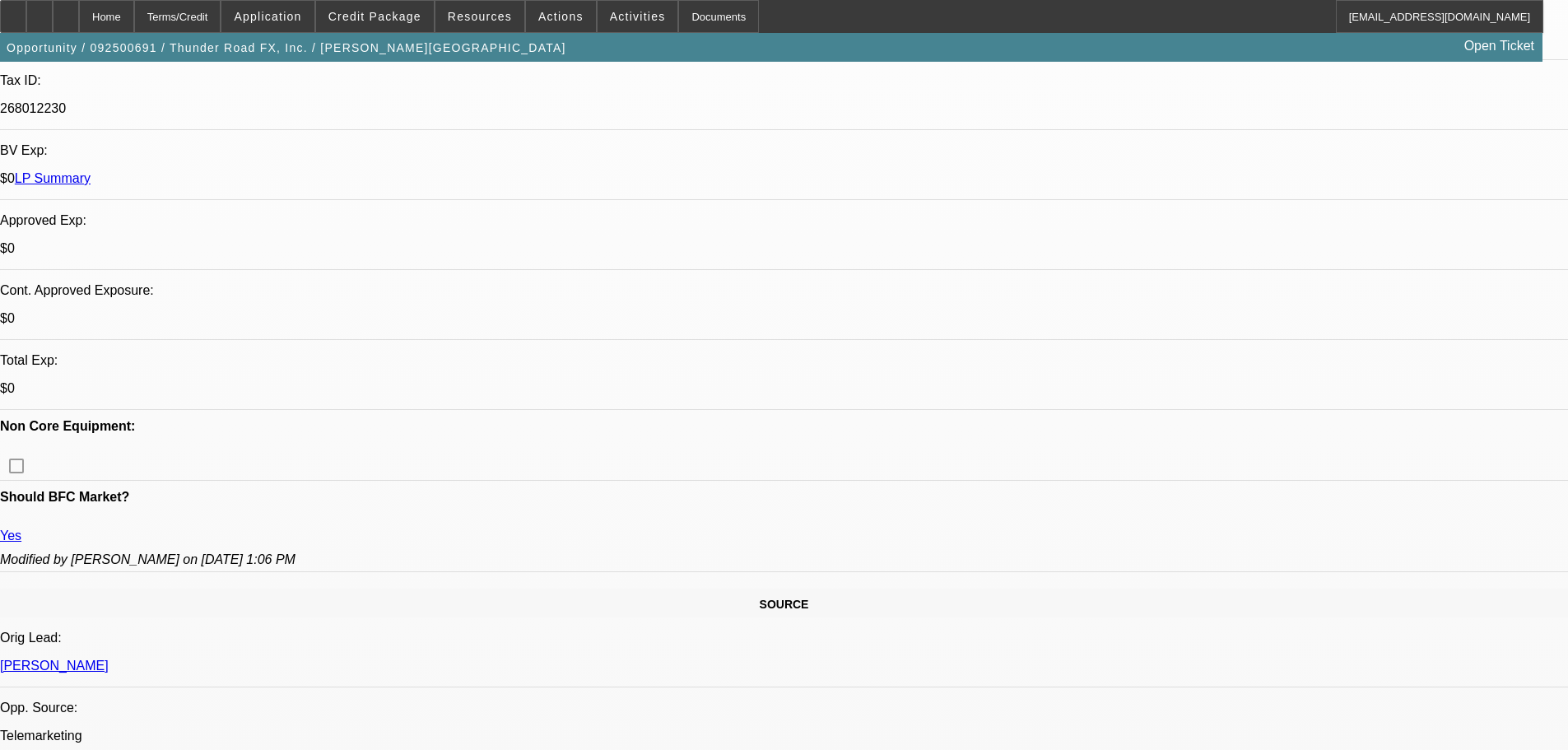
select select "0"
select select "2"
select select "0"
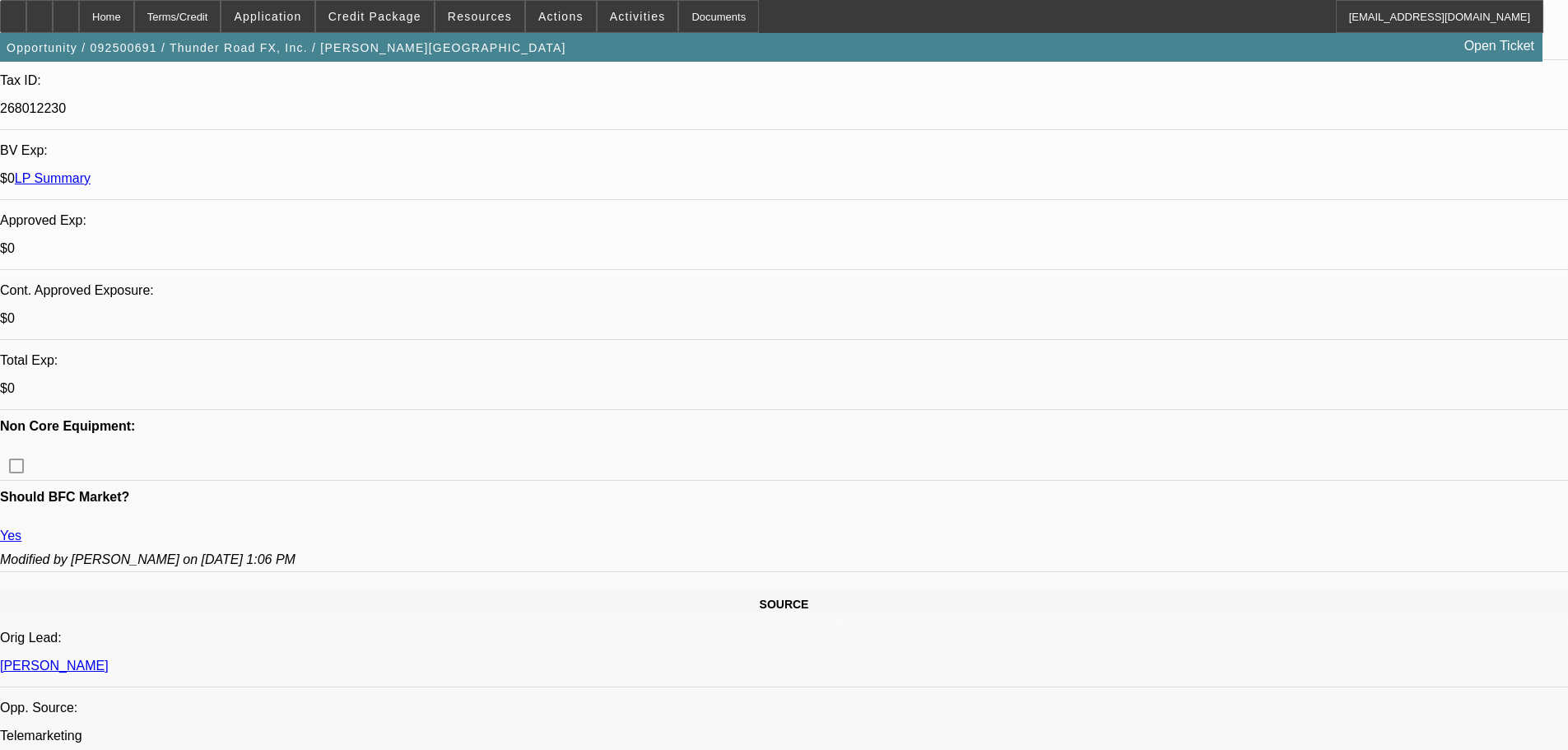
select select "0"
select select "2"
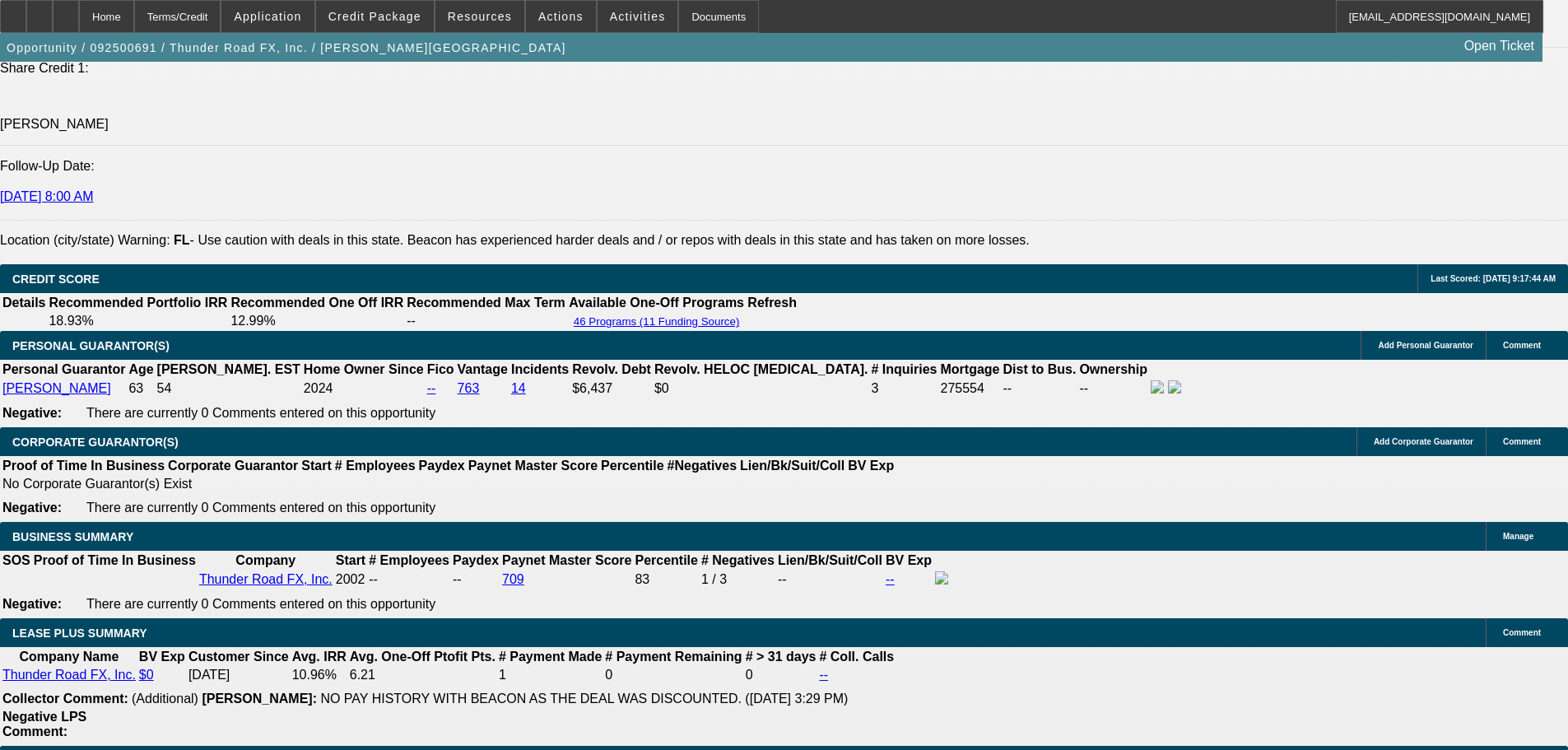
scroll to position [2300, 0]
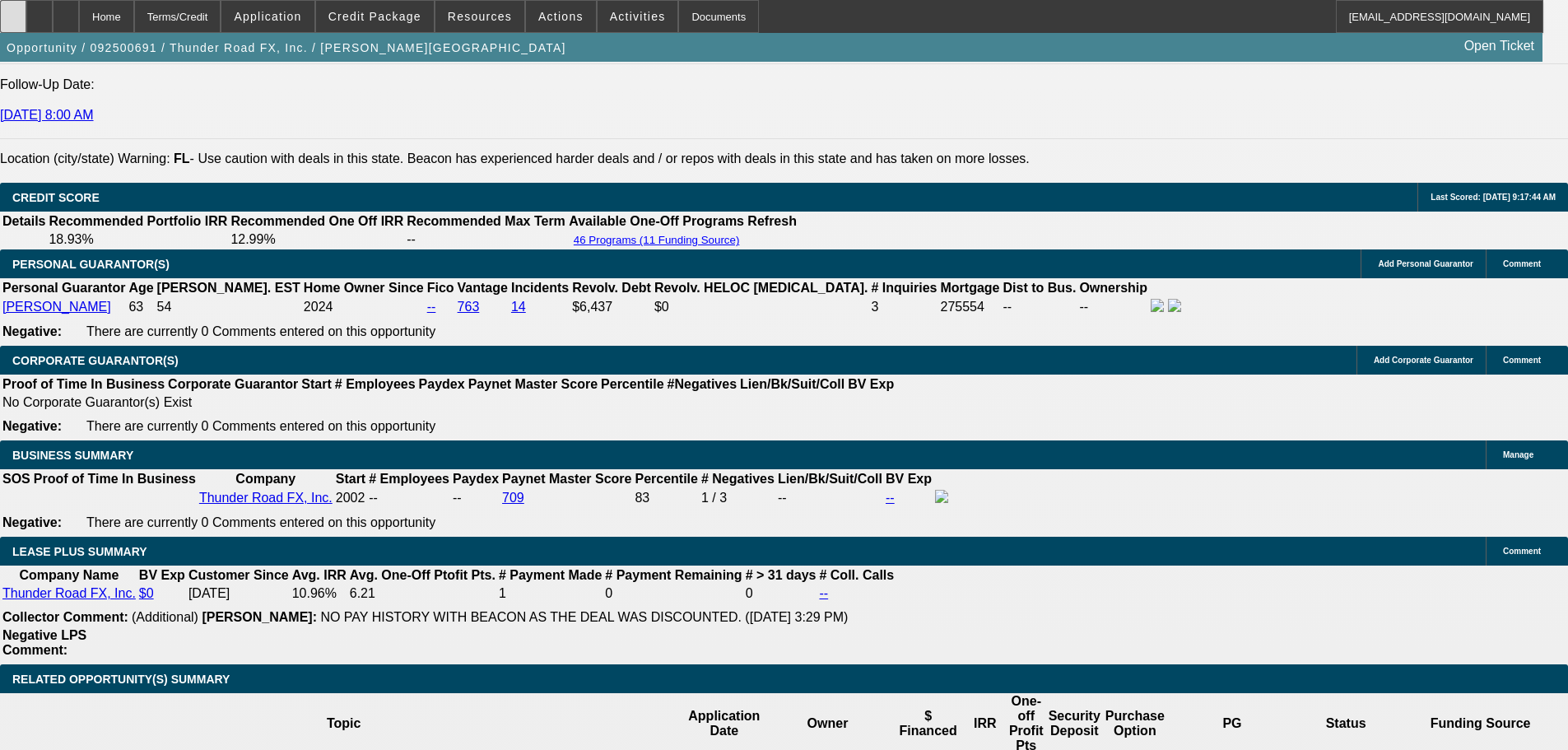
click at [26, 17] on div at bounding box center [13, 16] width 26 height 33
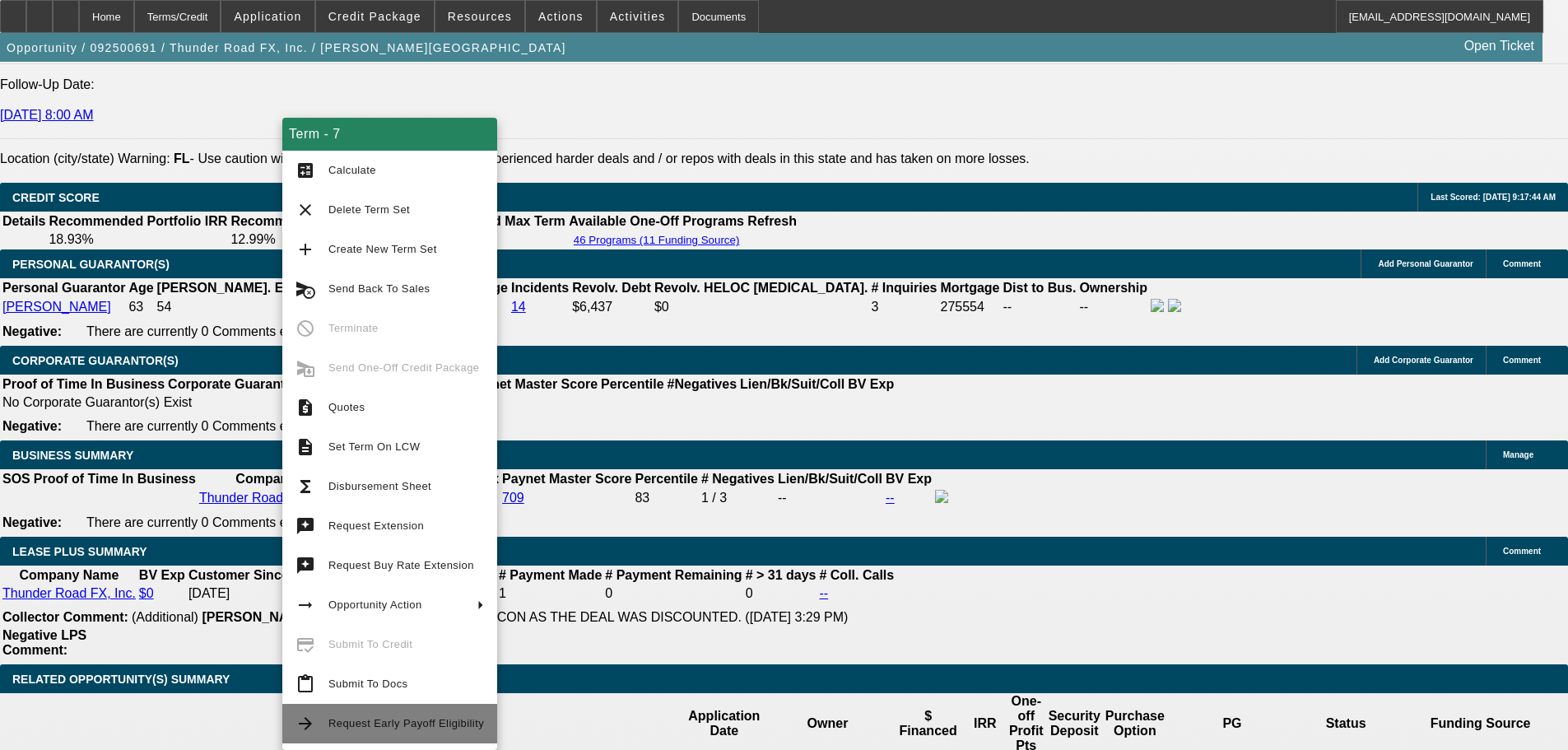
click at [409, 715] on span "Request Early Payoff Eligibility" at bounding box center [406, 724] width 155 height 20
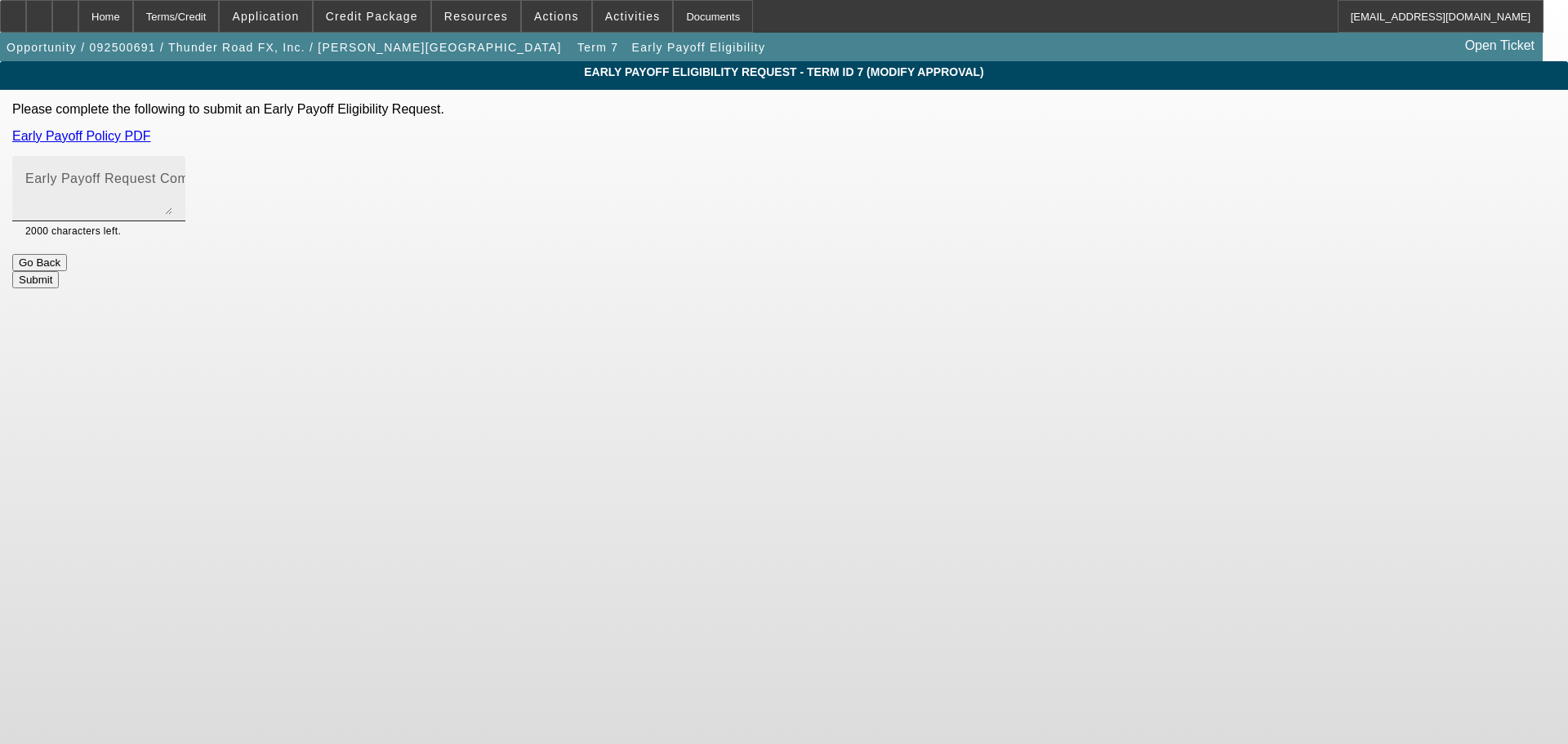
click at [226, 186] on label "Early Payoff Request Comment" at bounding box center [125, 179] width 201 height 15
click at [173, 186] on textarea "Early Payoff Request Comment" at bounding box center [98, 195] width 147 height 39
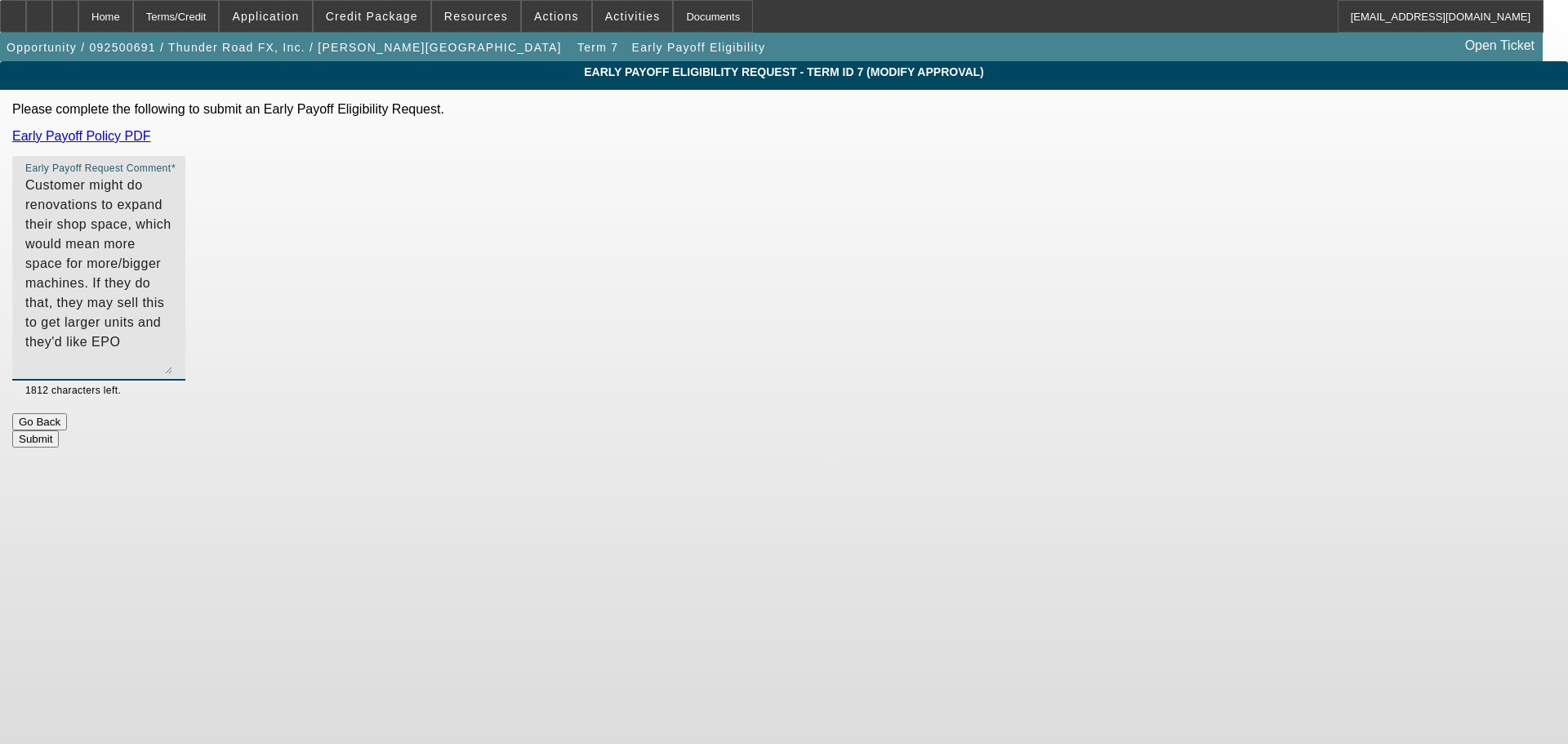
drag, startPoint x: 991, startPoint y: 213, endPoint x: 1013, endPoint y: 372, distance: 160.5
click at [1013, 372] on div "Early Payoff Request Comment Customer might do renovations to expand their shop…" at bounding box center [784, 277] width 1543 height 243
type textarea "Customer might do renovations to expand their shop space, which would mean more…"
click at [59, 430] on button "Submit" at bounding box center [36, 439] width 47 height 18
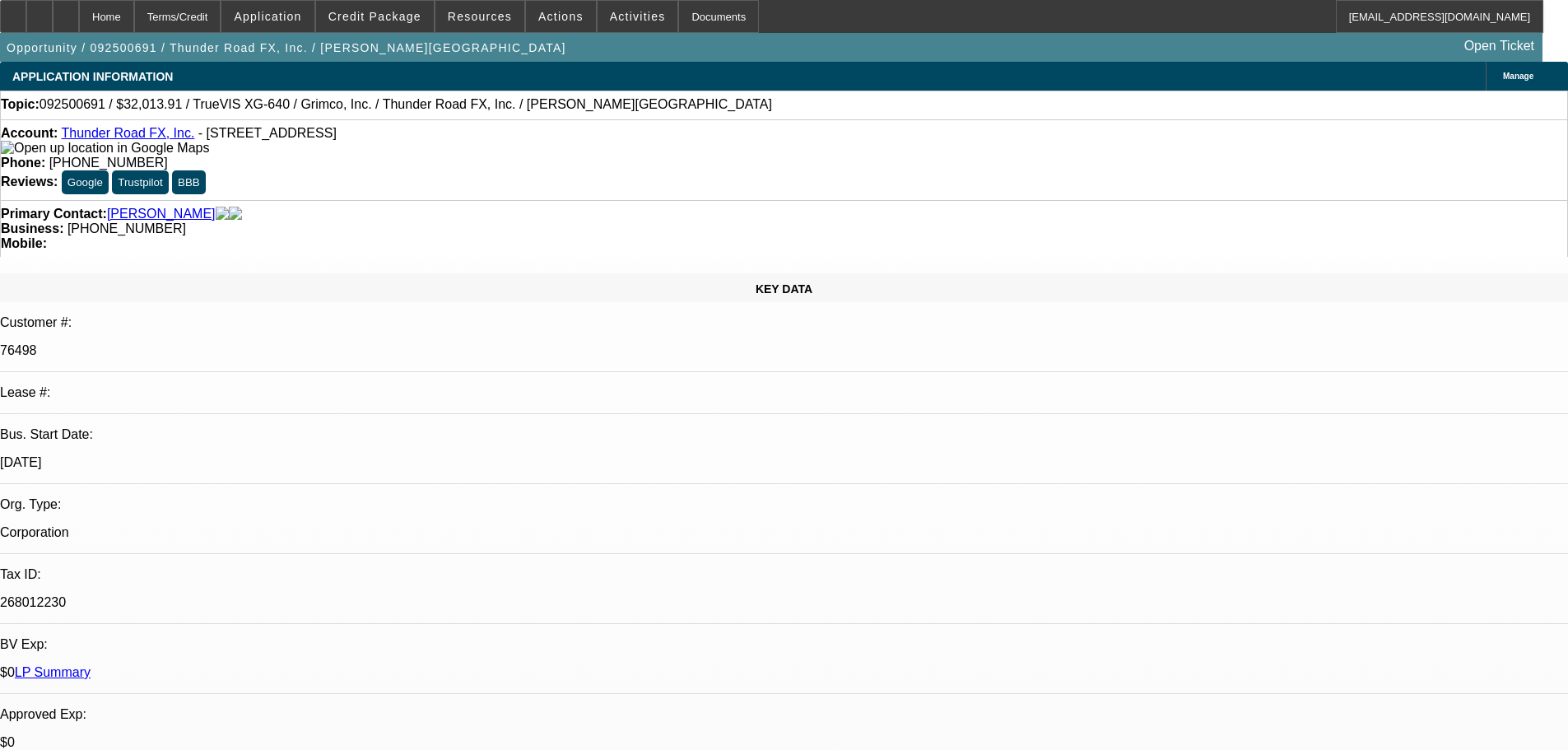
select select "0"
select select "3"
select select "0"
select select "2"
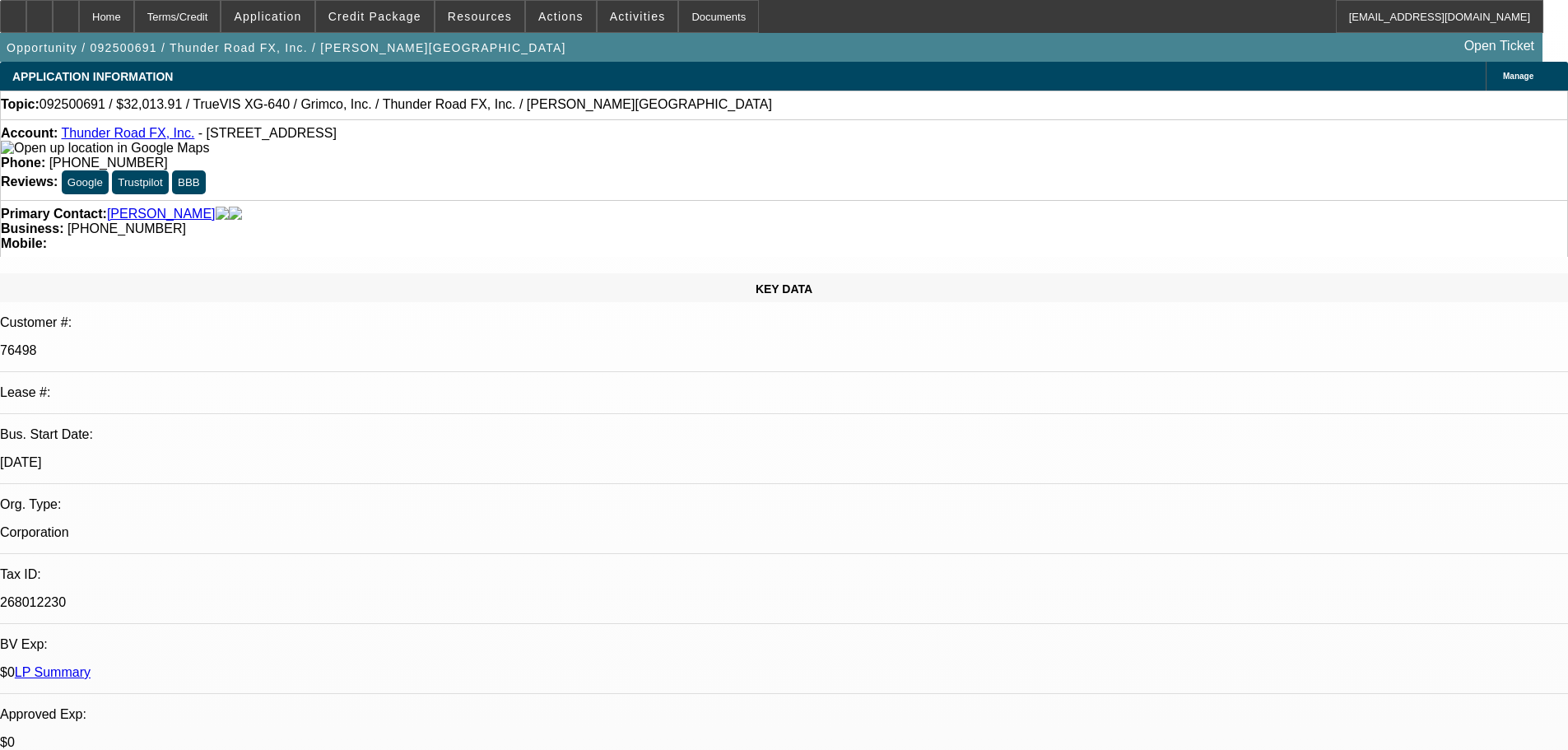
select select "0"
select select "3"
select select "0"
select select "2"
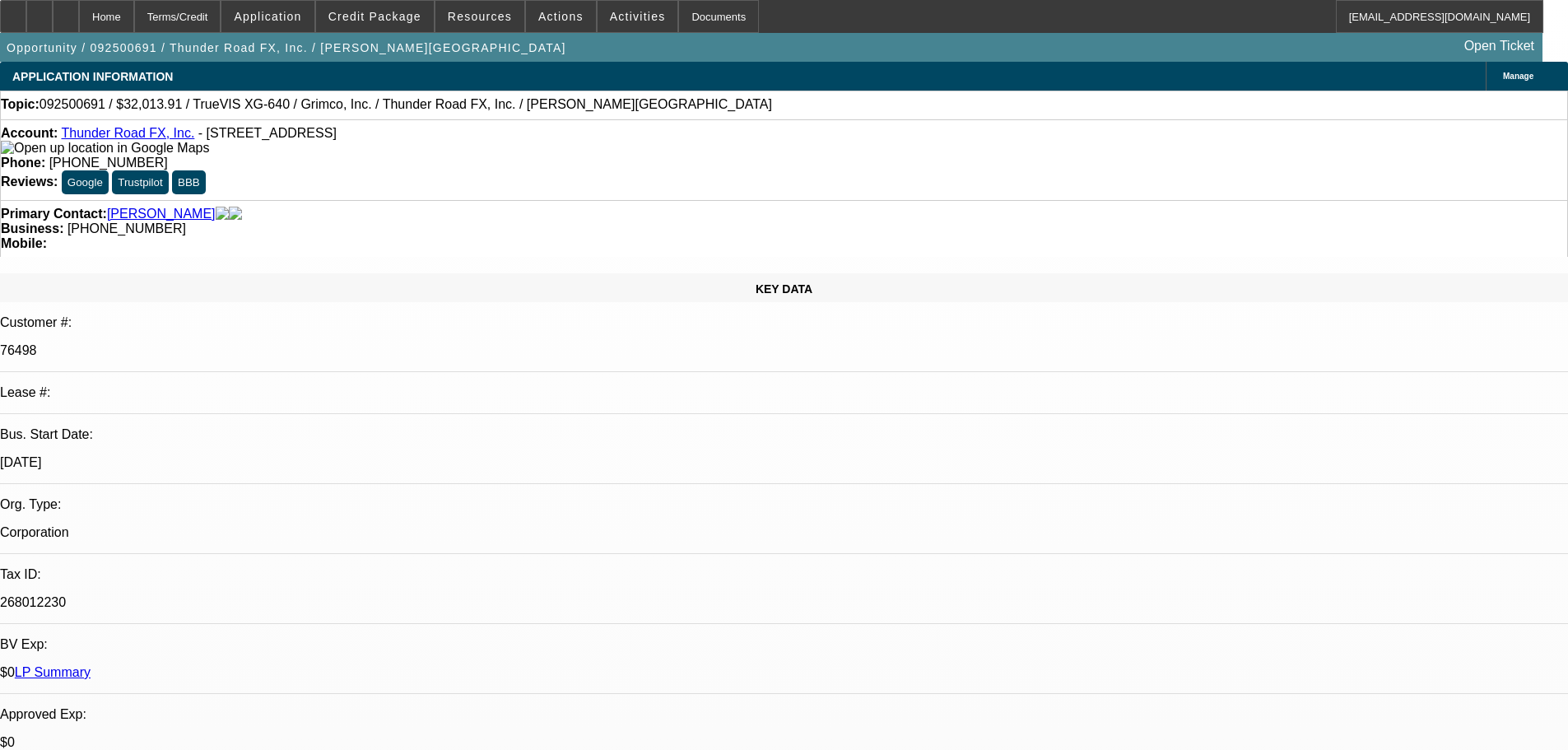
select select "0"
select select "2"
select select "0"
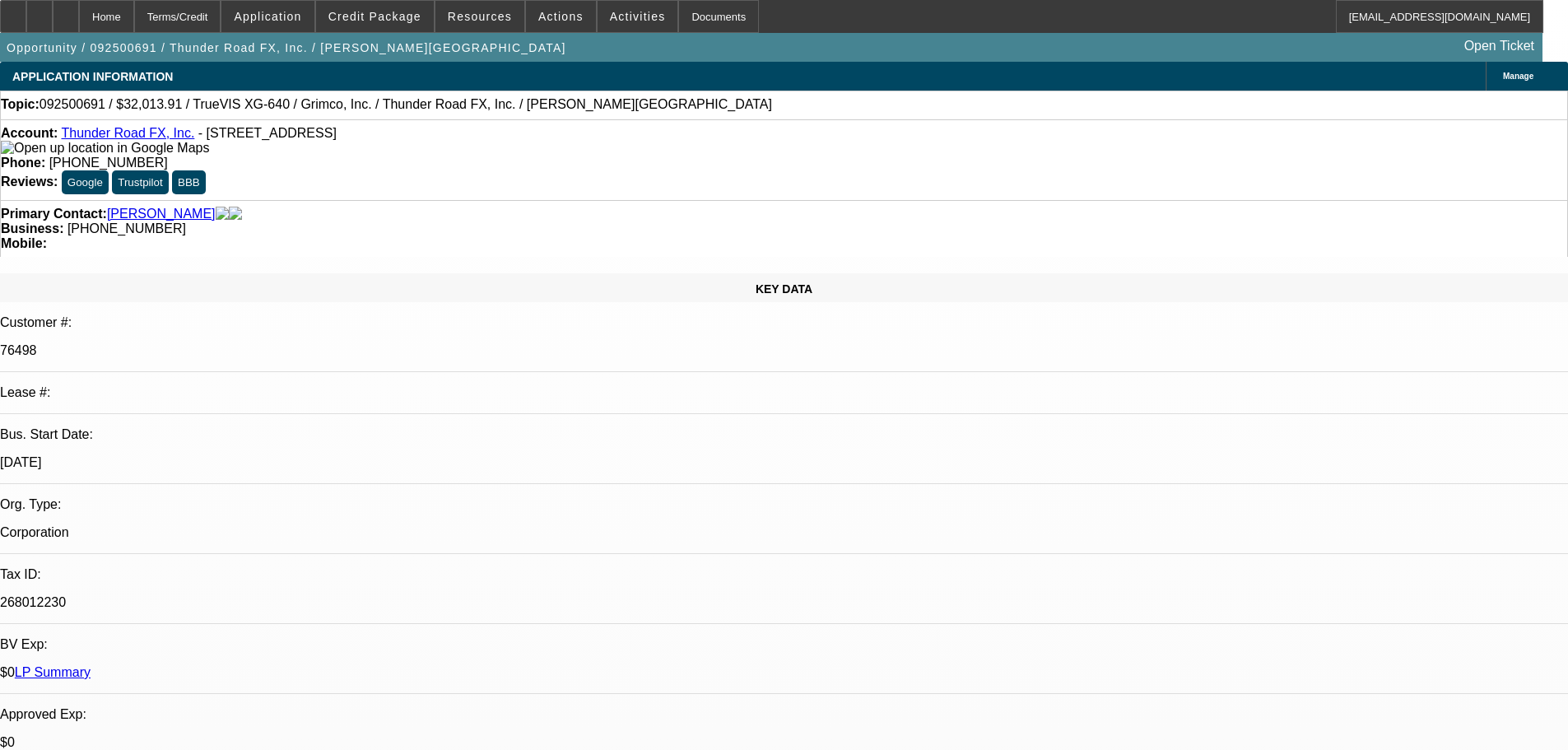
select select "0"
select select "2"
